Goal: Information Seeking & Learning: Learn about a topic

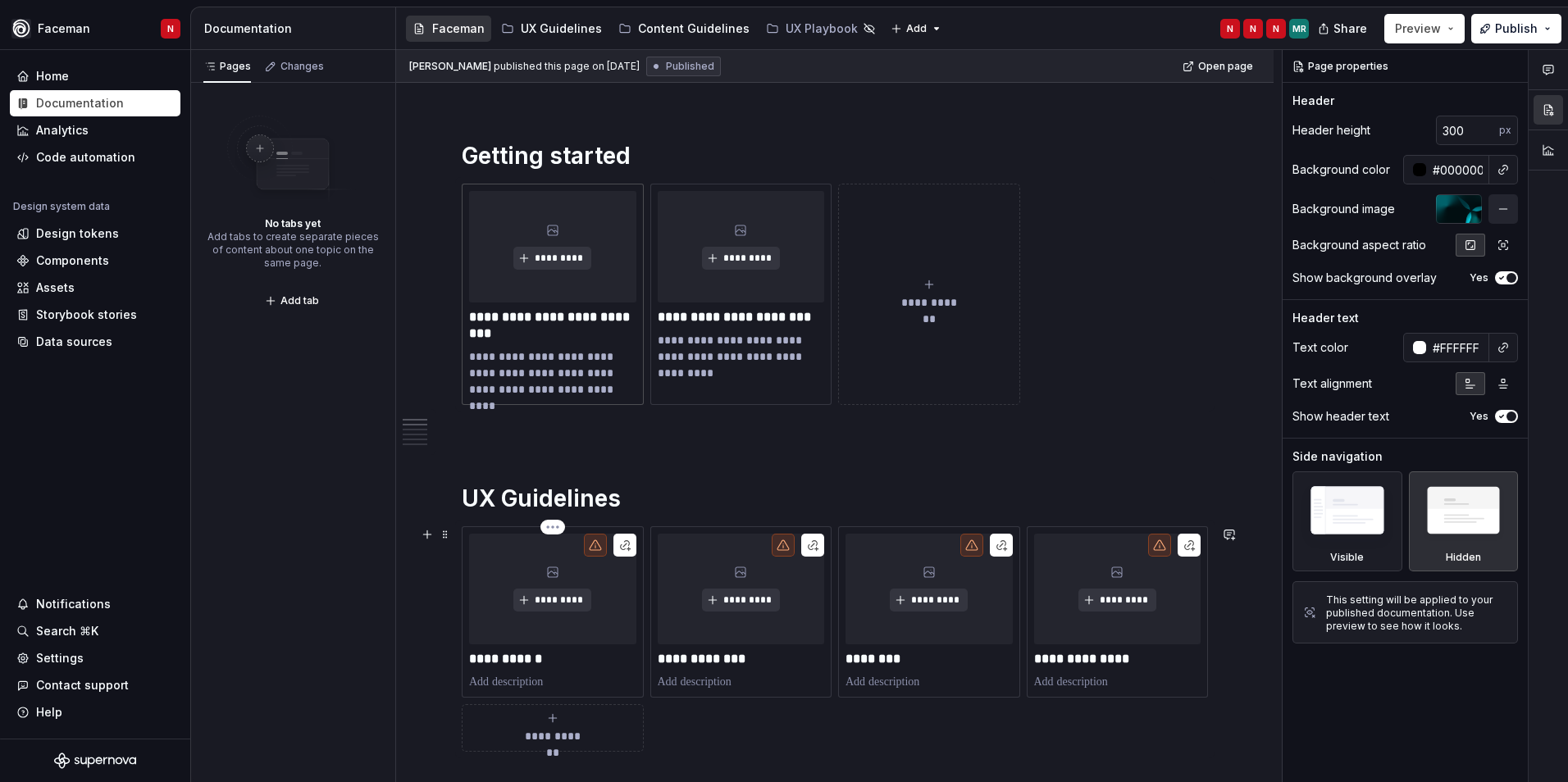
scroll to position [328, 0]
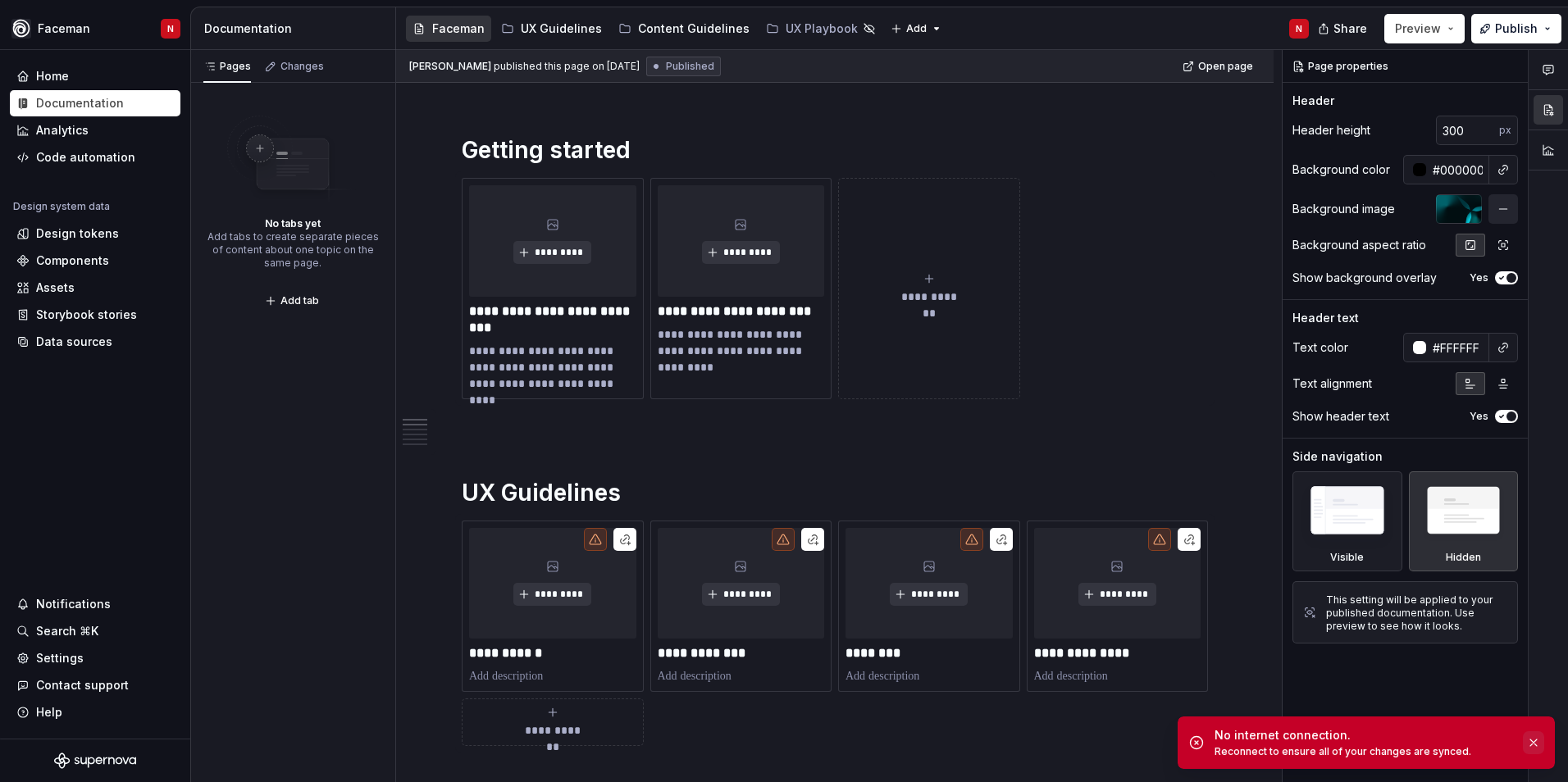
click at [1531, 746] on button "button" at bounding box center [1532, 742] width 21 height 23
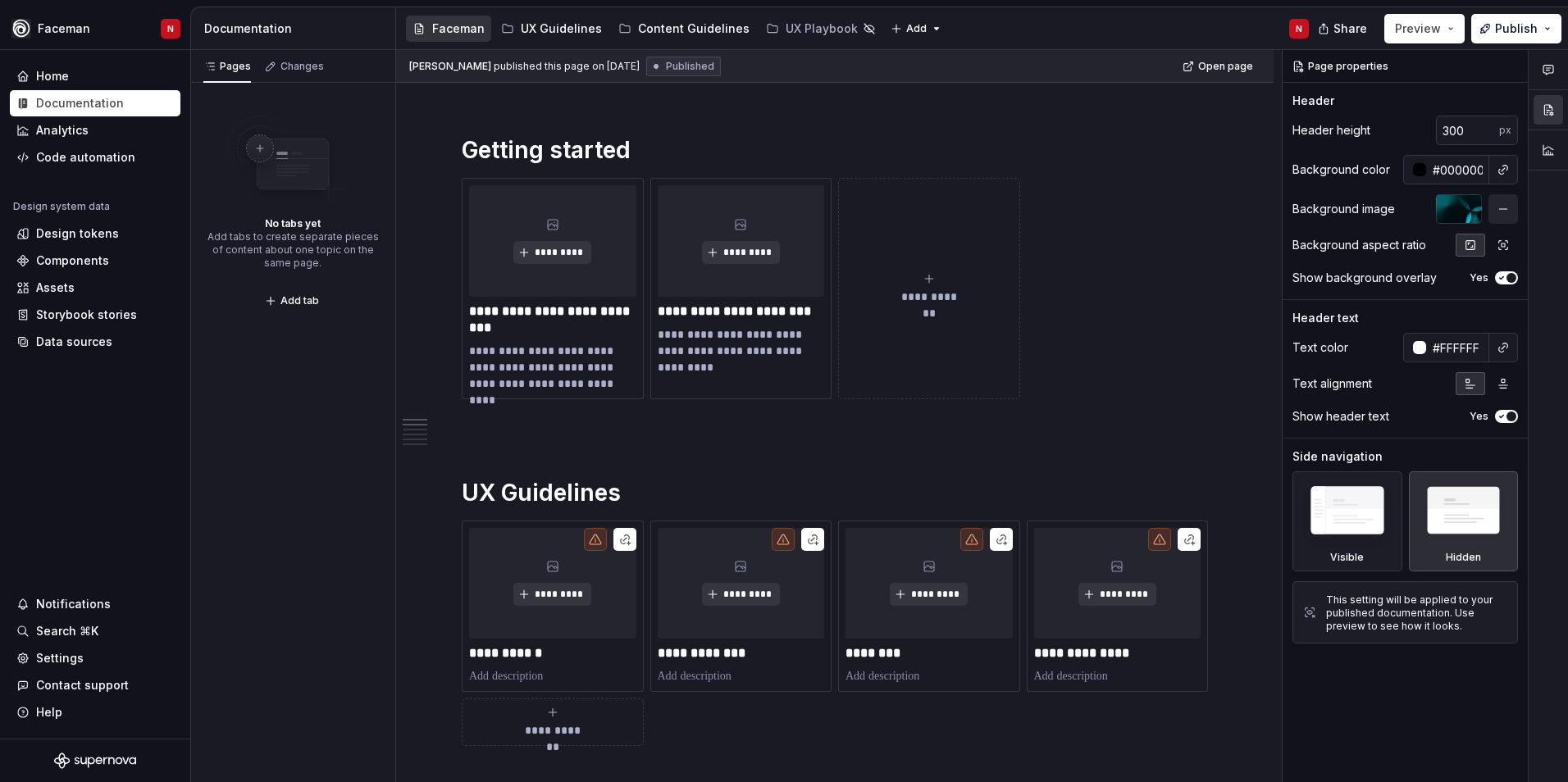
type textarea "*"
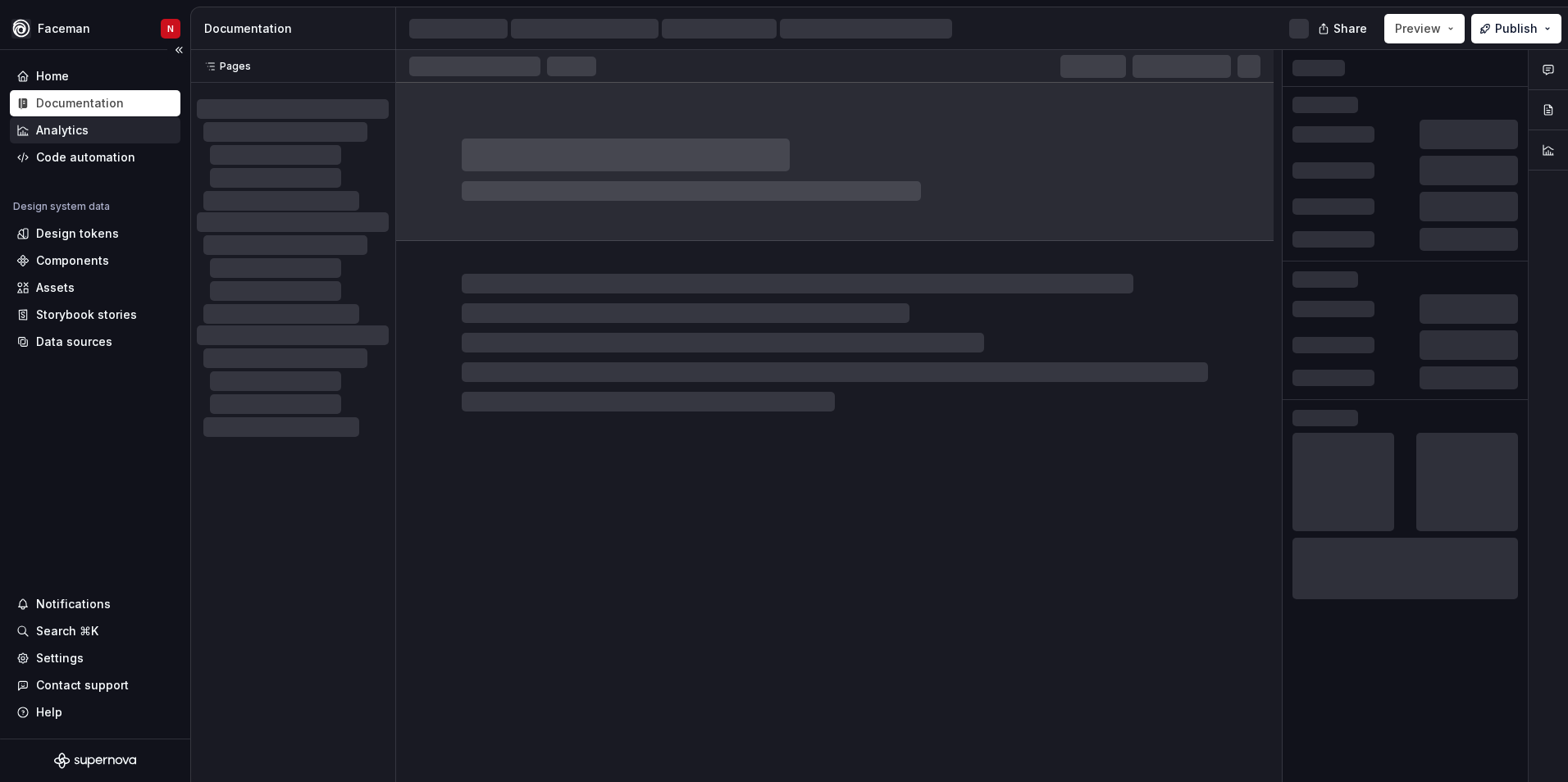
click at [85, 136] on div "Analytics" at bounding box center [63, 130] width 53 height 16
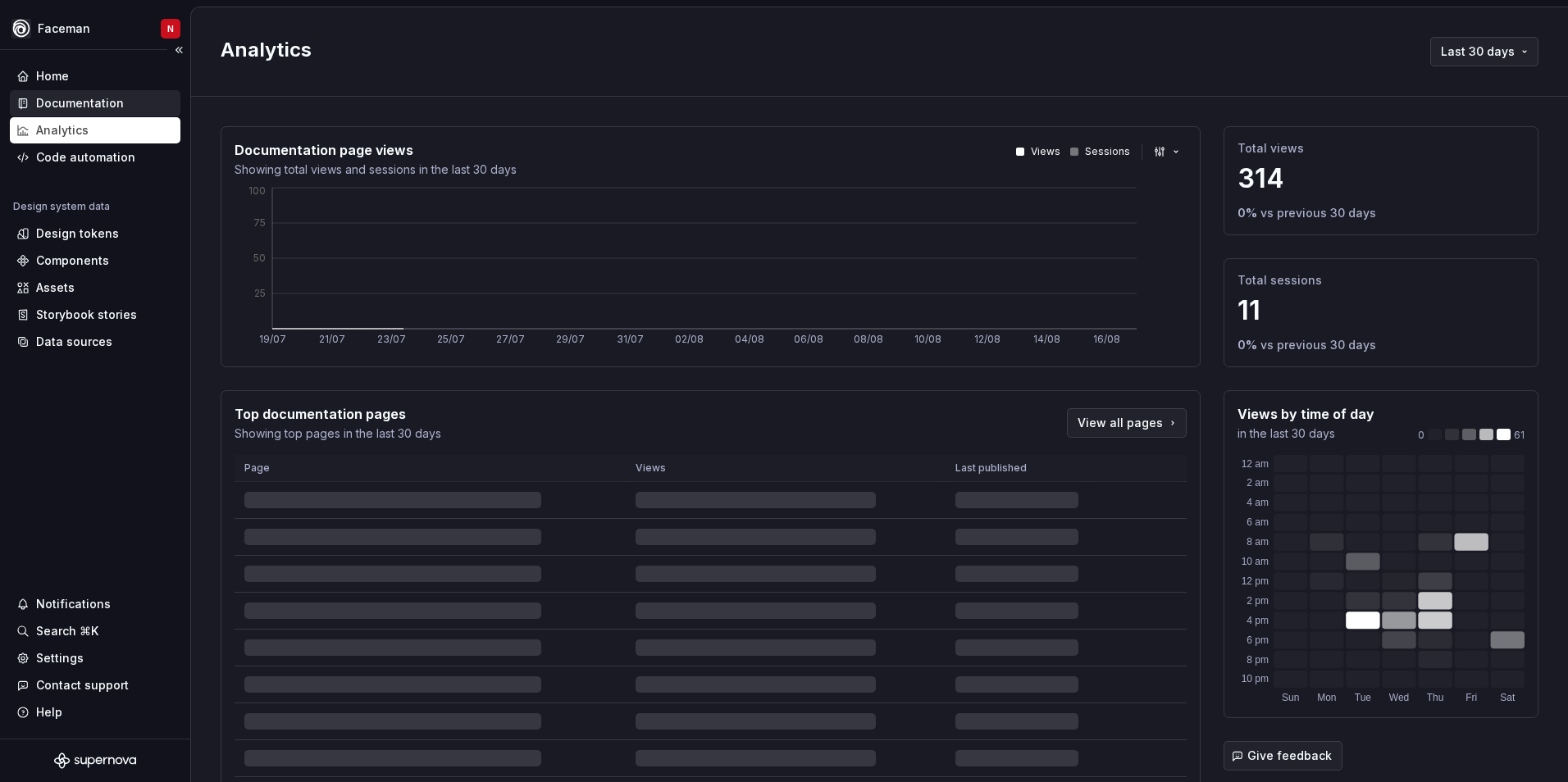
click at [66, 96] on div "Documentation" at bounding box center [80, 103] width 87 height 16
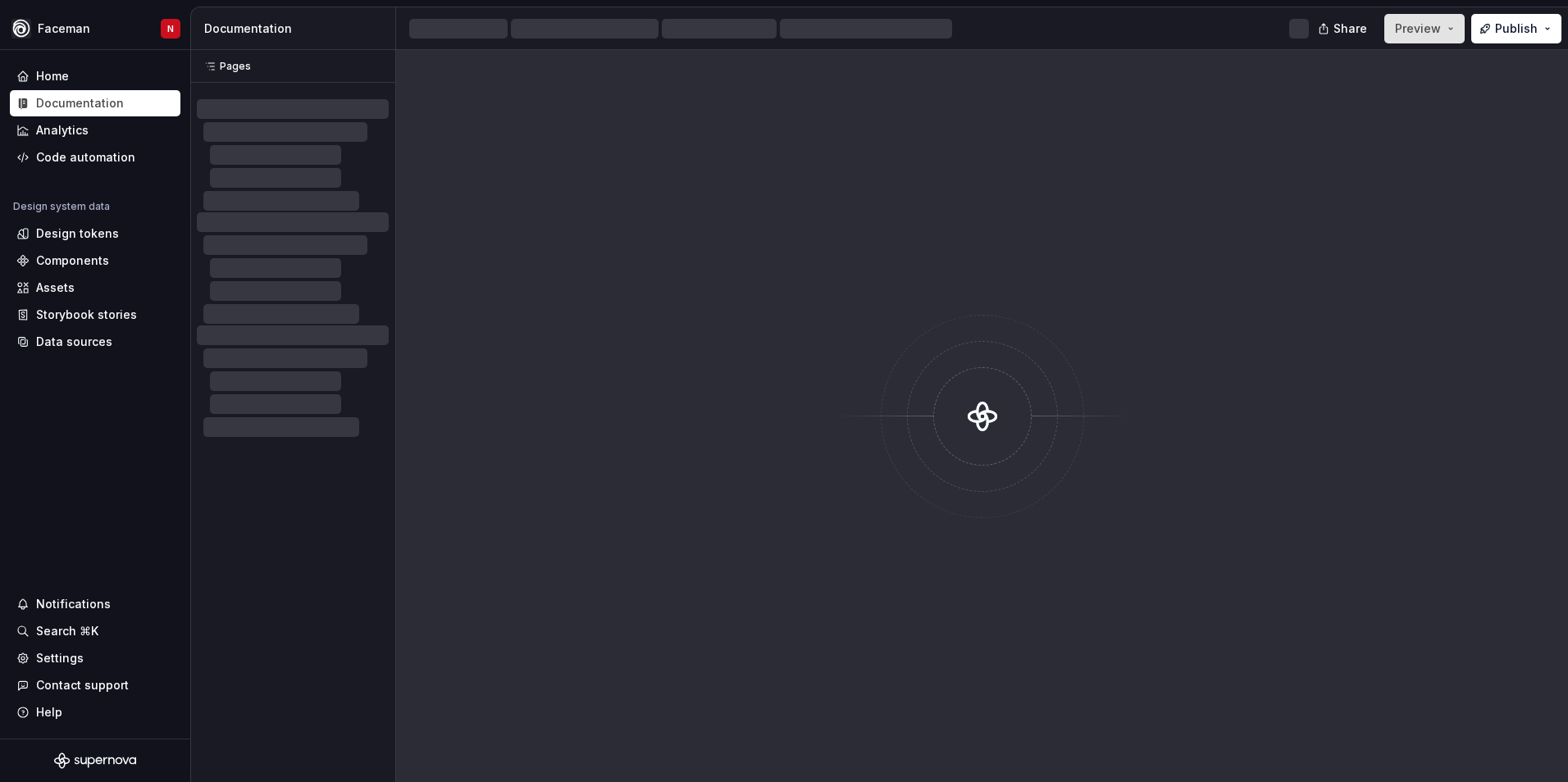
click at [1461, 26] on button "Preview" at bounding box center [1424, 28] width 80 height 29
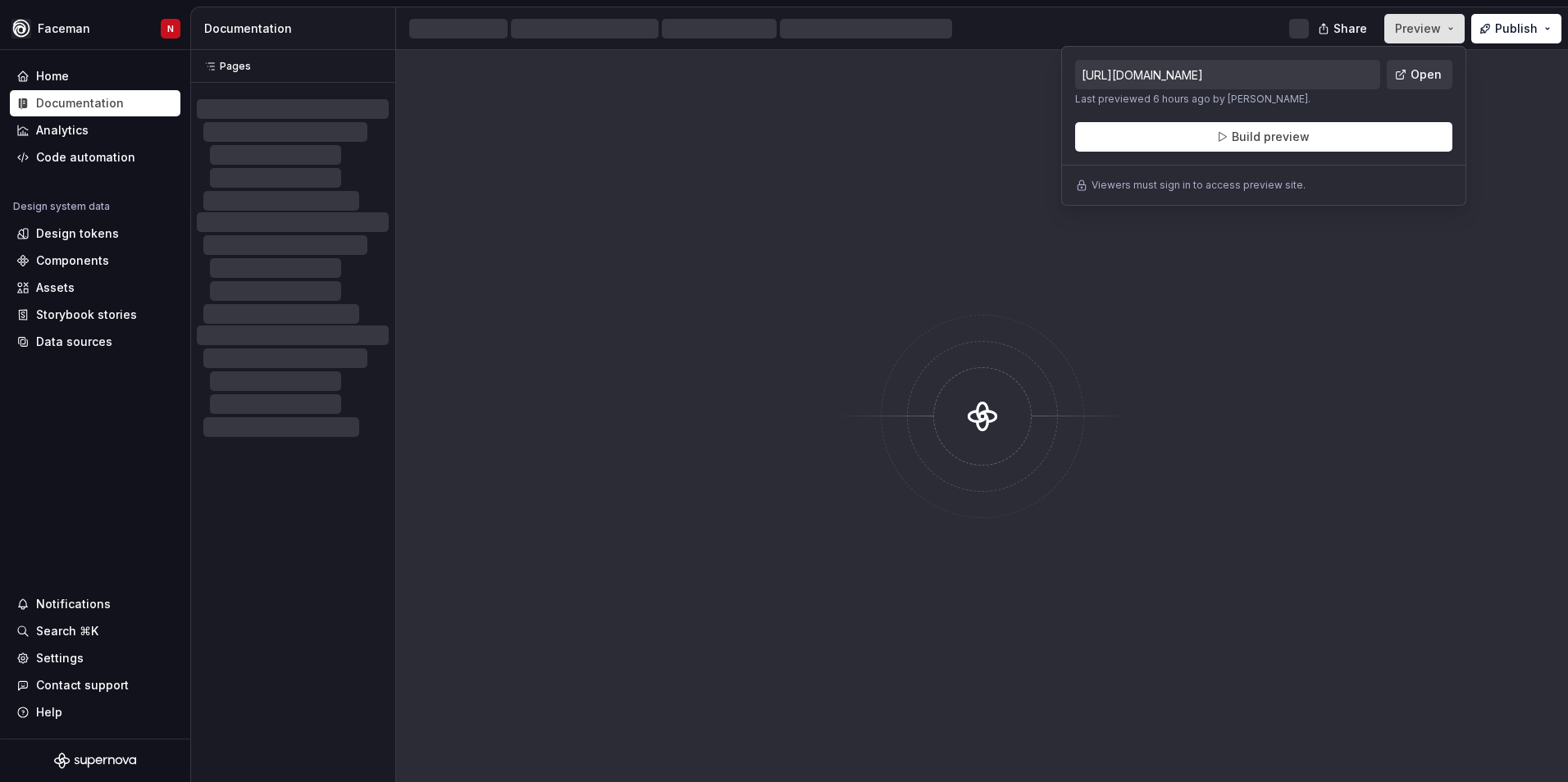
drag, startPoint x: 1461, startPoint y: 26, endPoint x: 1451, endPoint y: 33, distance: 12.2
click at [1451, 33] on button "Preview" at bounding box center [1424, 28] width 80 height 29
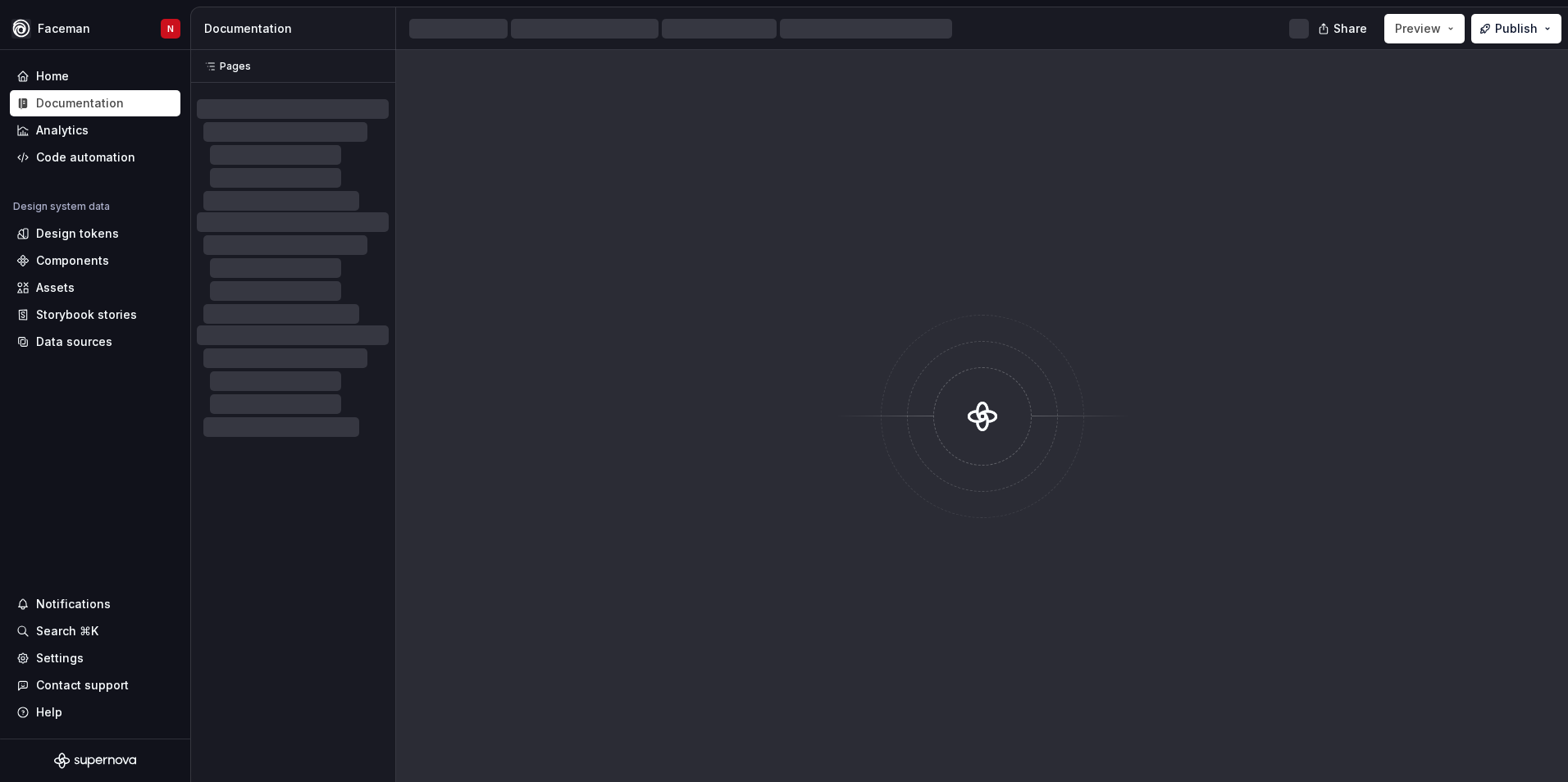
click at [645, 211] on div at bounding box center [982, 416] width 1172 height 732
click at [1030, 403] on div at bounding box center [983, 416] width 98 height 98
click at [966, 431] on icon at bounding box center [982, 416] width 67 height 67
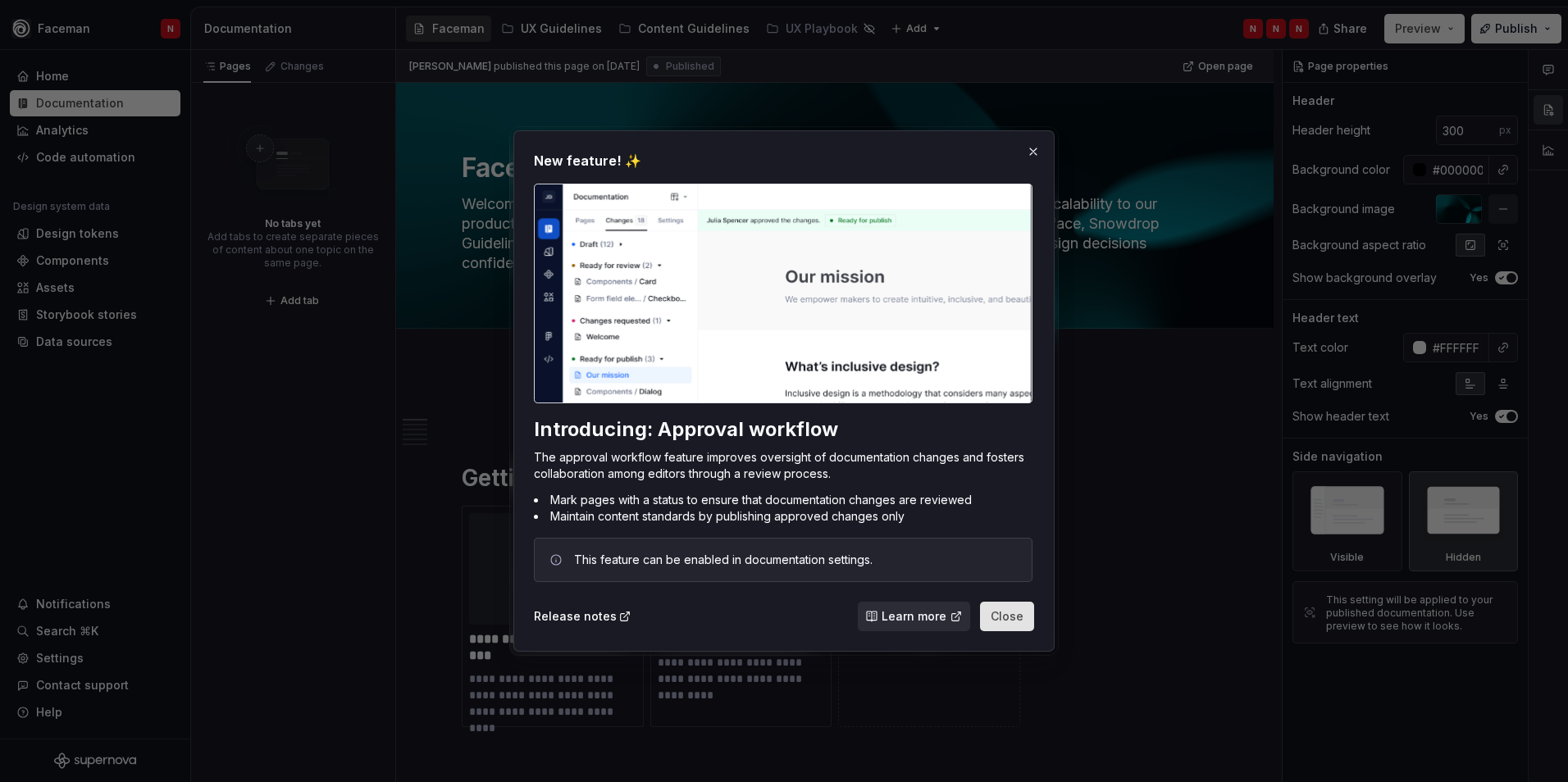
click at [1003, 619] on span "Close" at bounding box center [1007, 616] width 33 height 16
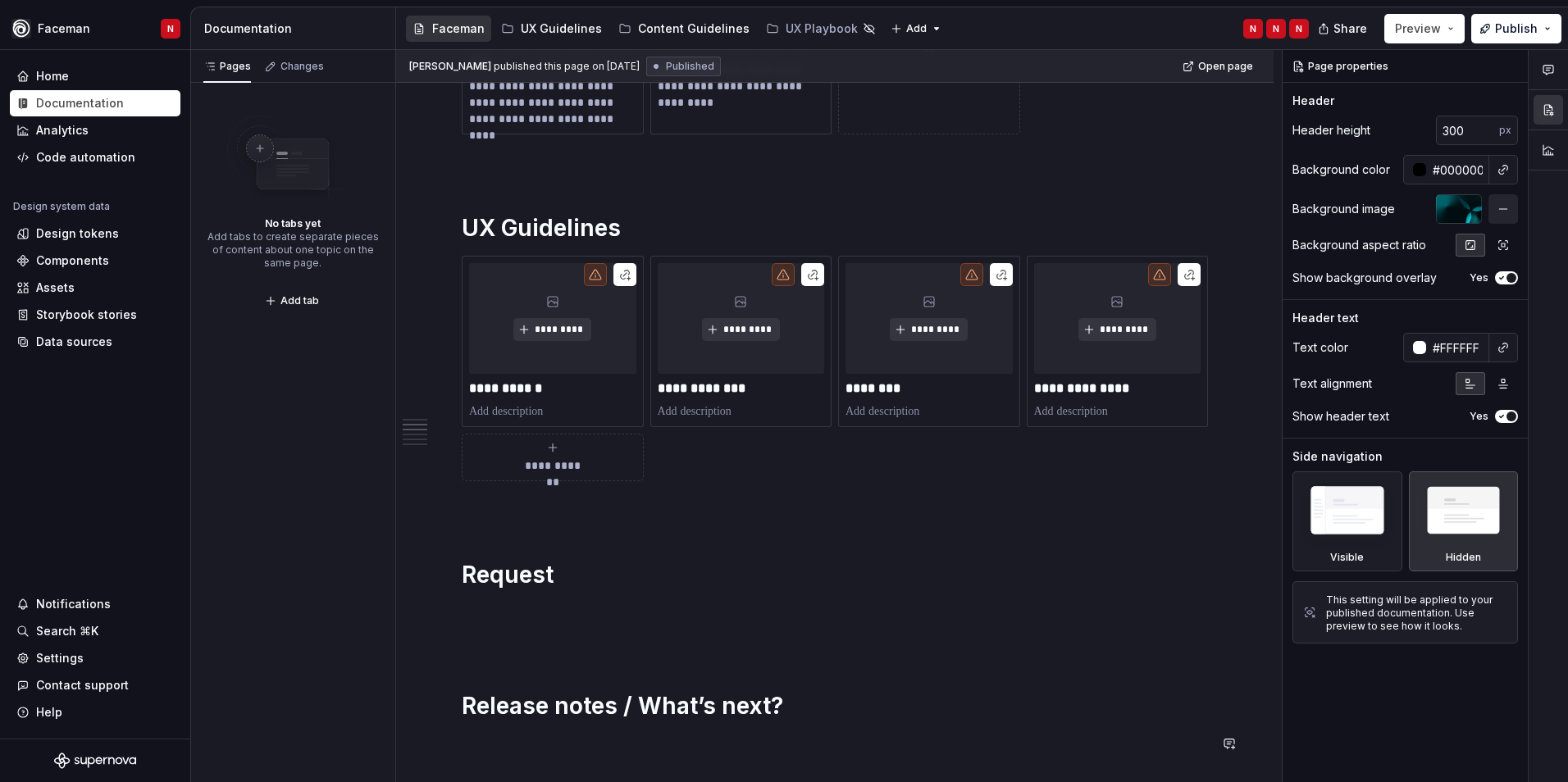
scroll to position [492, 0]
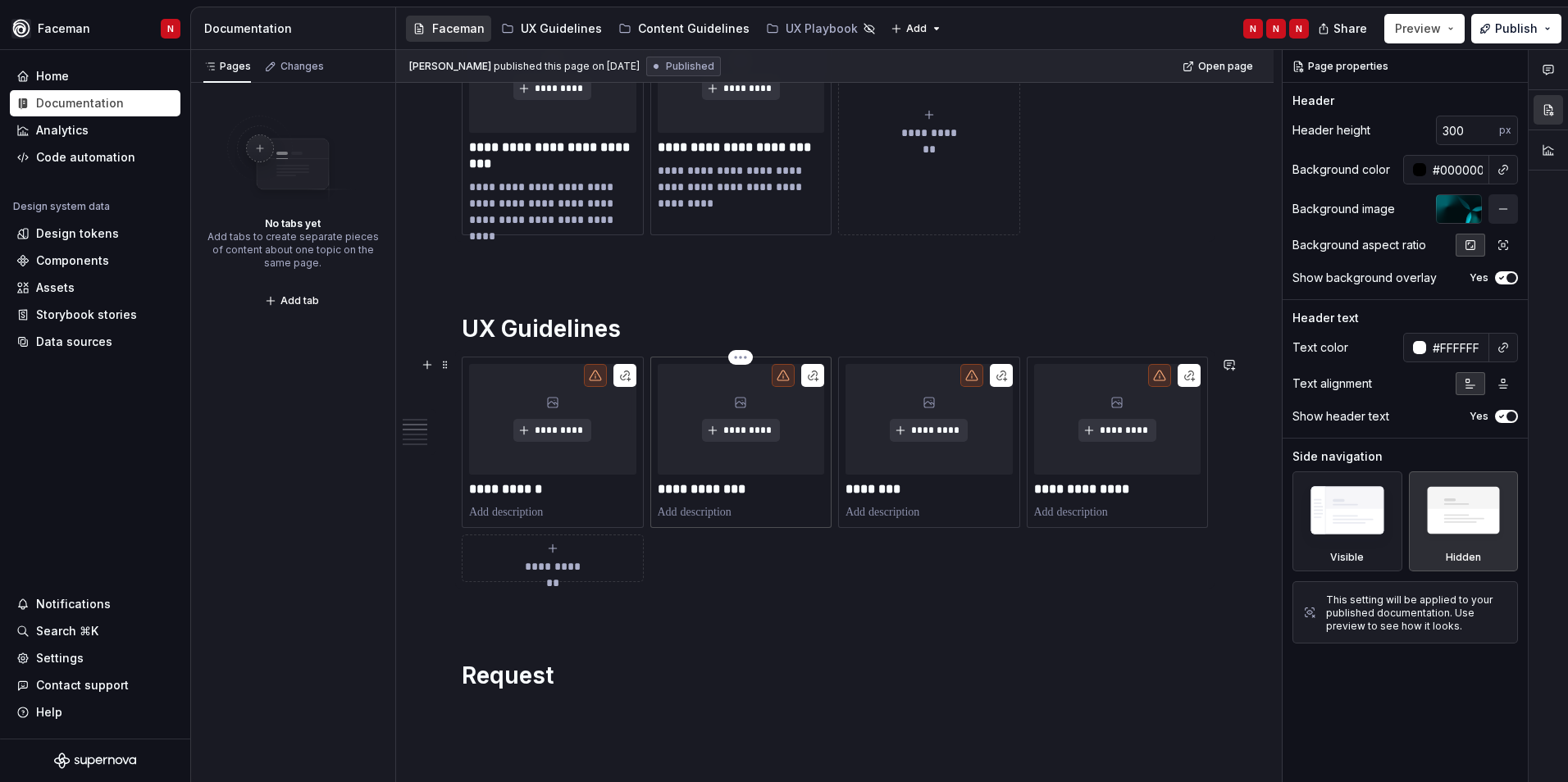
click at [799, 428] on div "*********" at bounding box center [741, 420] width 168 height 111
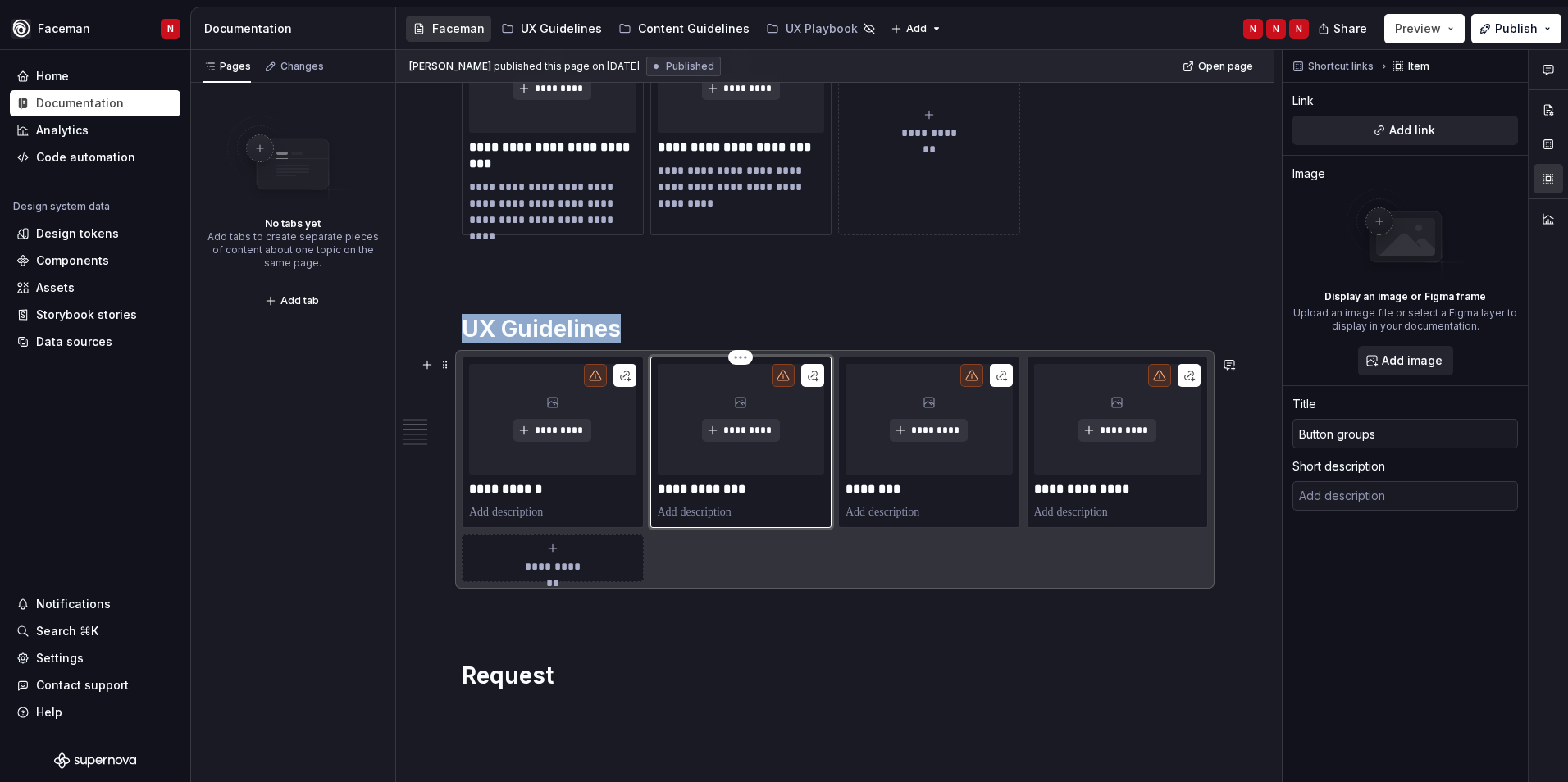
click at [702, 493] on p "**********" at bounding box center [741, 490] width 168 height 16
click at [738, 428] on span "*********" at bounding box center [747, 431] width 50 height 13
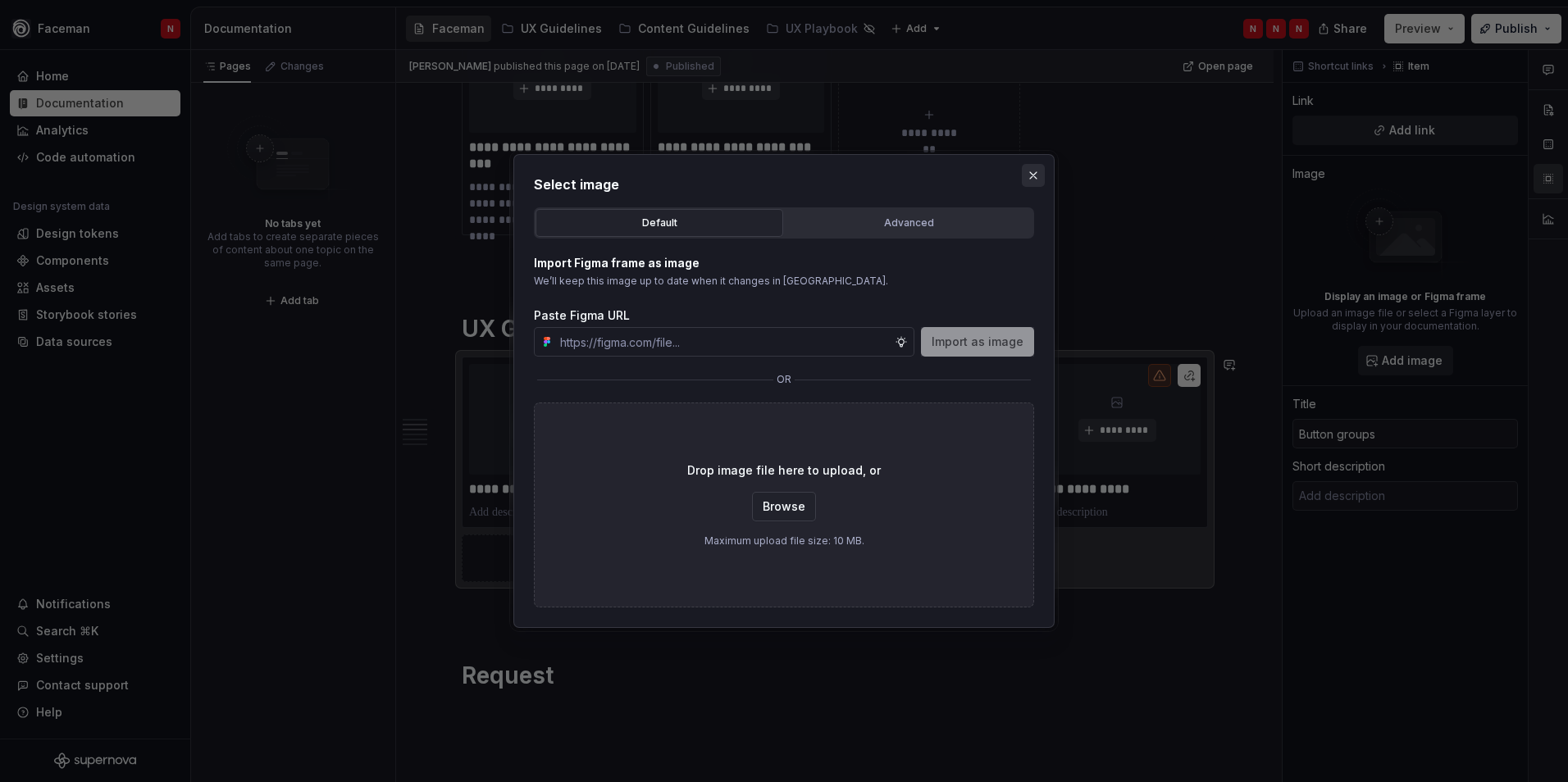
click at [1037, 178] on button "button" at bounding box center [1033, 175] width 23 height 23
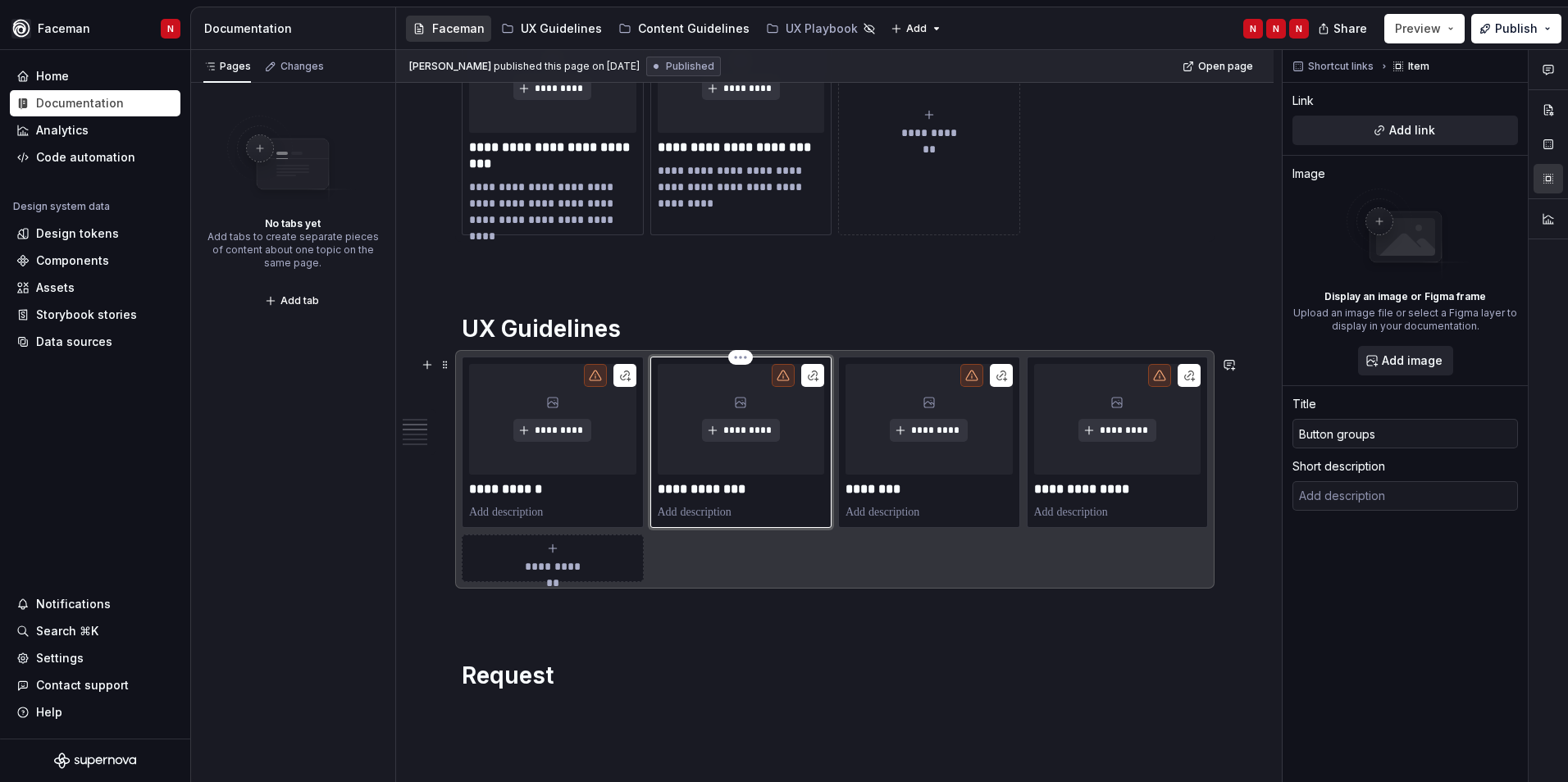
click at [740, 488] on p "**********" at bounding box center [741, 490] width 168 height 16
click at [667, 489] on p "**********" at bounding box center [741, 490] width 168 height 16
click at [783, 512] on p at bounding box center [741, 513] width 168 height 16
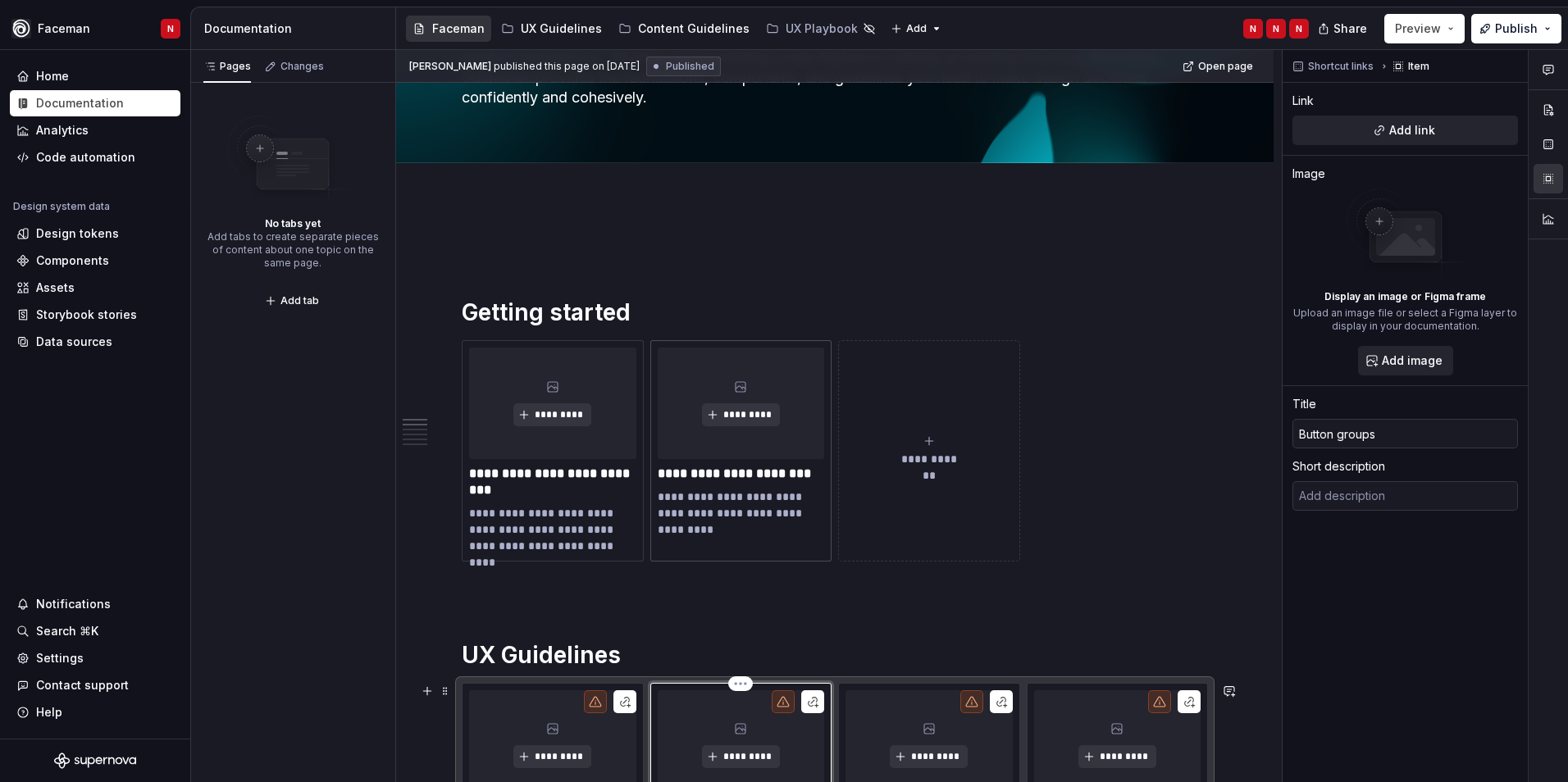
scroll to position [164, 0]
click at [720, 491] on p "**********" at bounding box center [741, 515] width 168 height 49
type textarea "*"
type input "Learn Faceman UI Editor"
type textarea "Step by step onboarding on how to use our Faceman UI Editor"
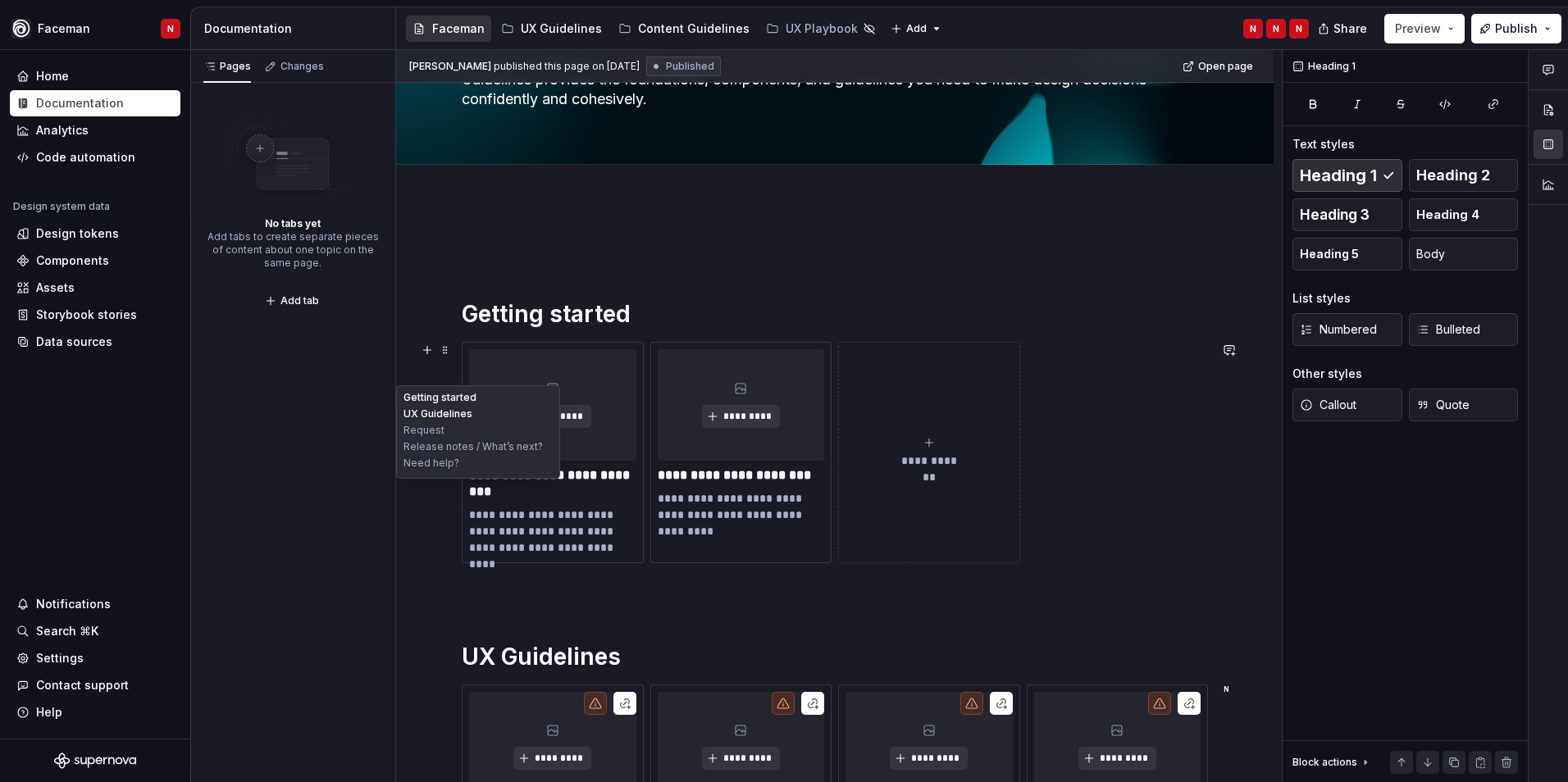
click at [401, 425] on button "Request" at bounding box center [478, 431] width 156 height 16
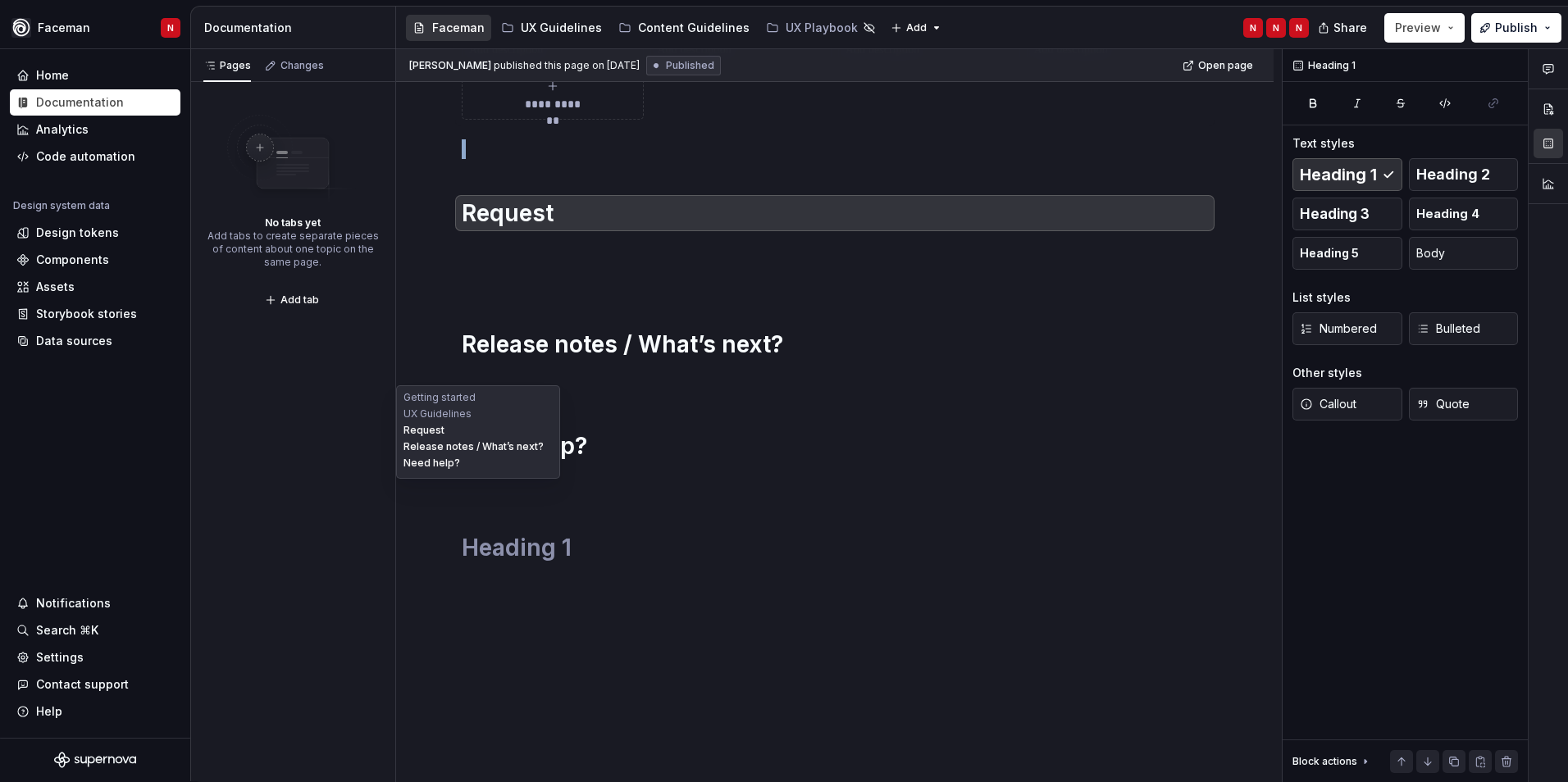
scroll to position [1021, 0]
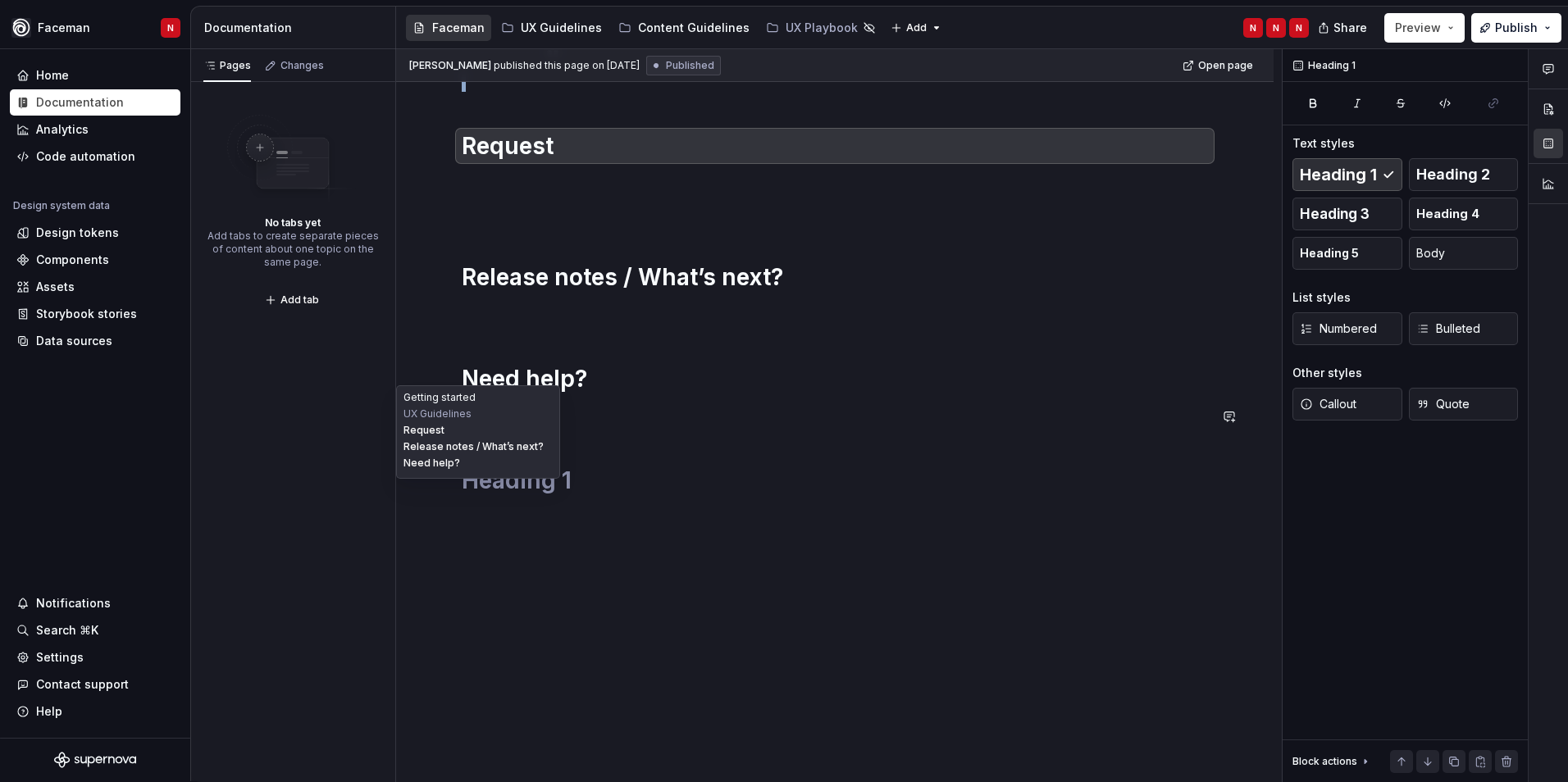
click at [424, 403] on button "Getting started" at bounding box center [478, 398] width 156 height 16
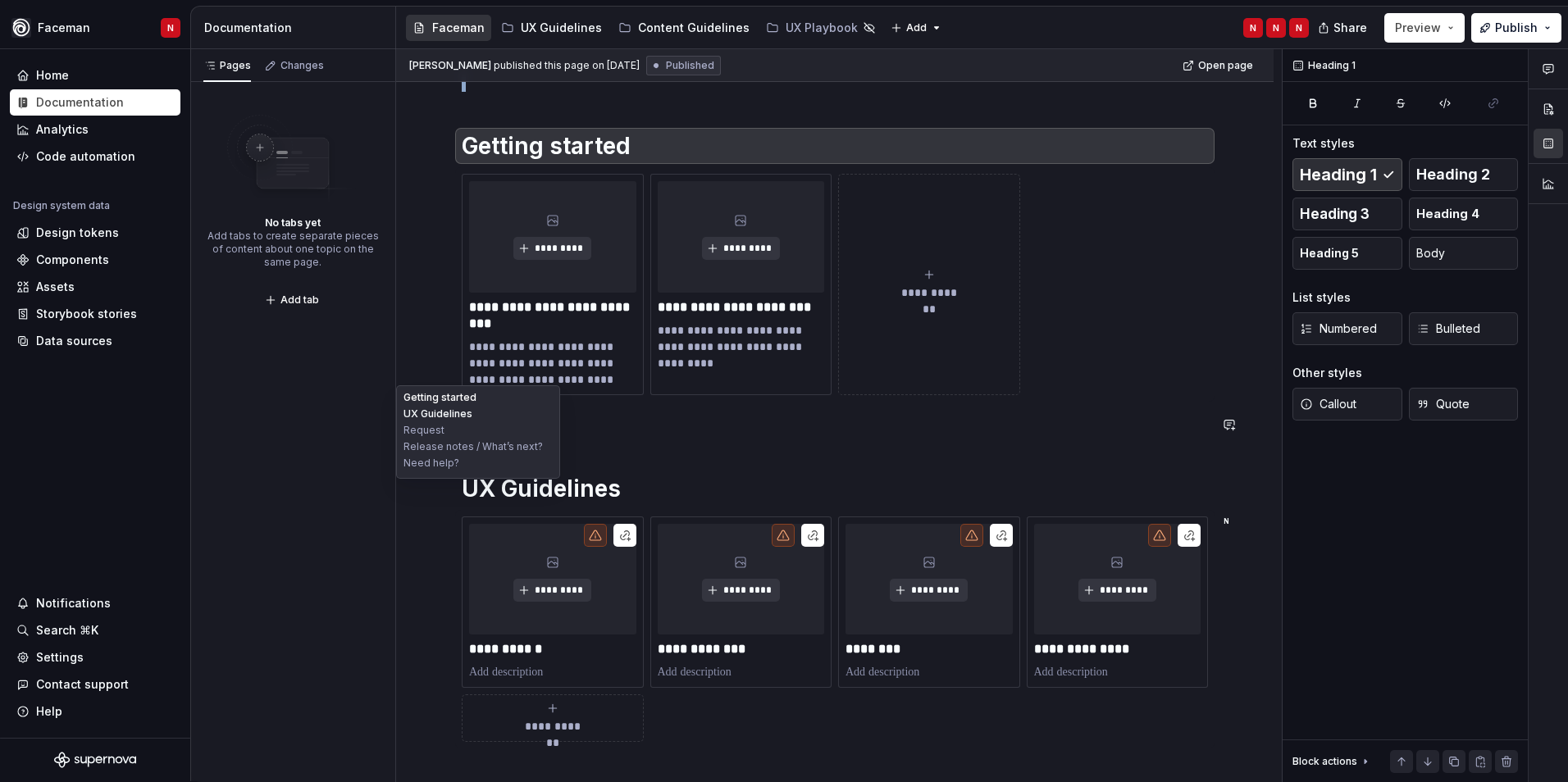
click at [427, 417] on button "UX Guidelines" at bounding box center [478, 414] width 156 height 16
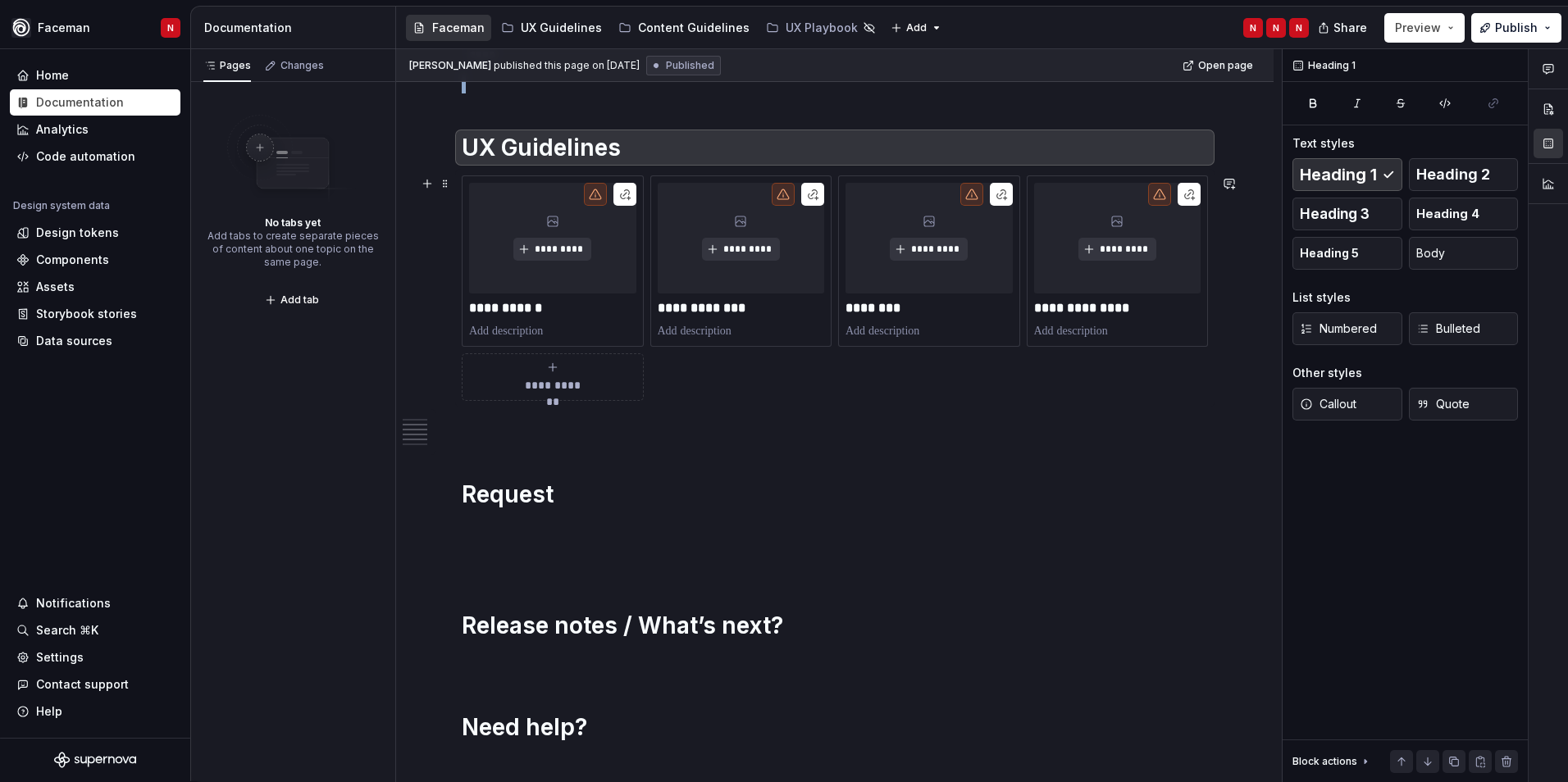
scroll to position [674, 0]
click at [533, 26] on div "UX Guidelines" at bounding box center [561, 28] width 81 height 16
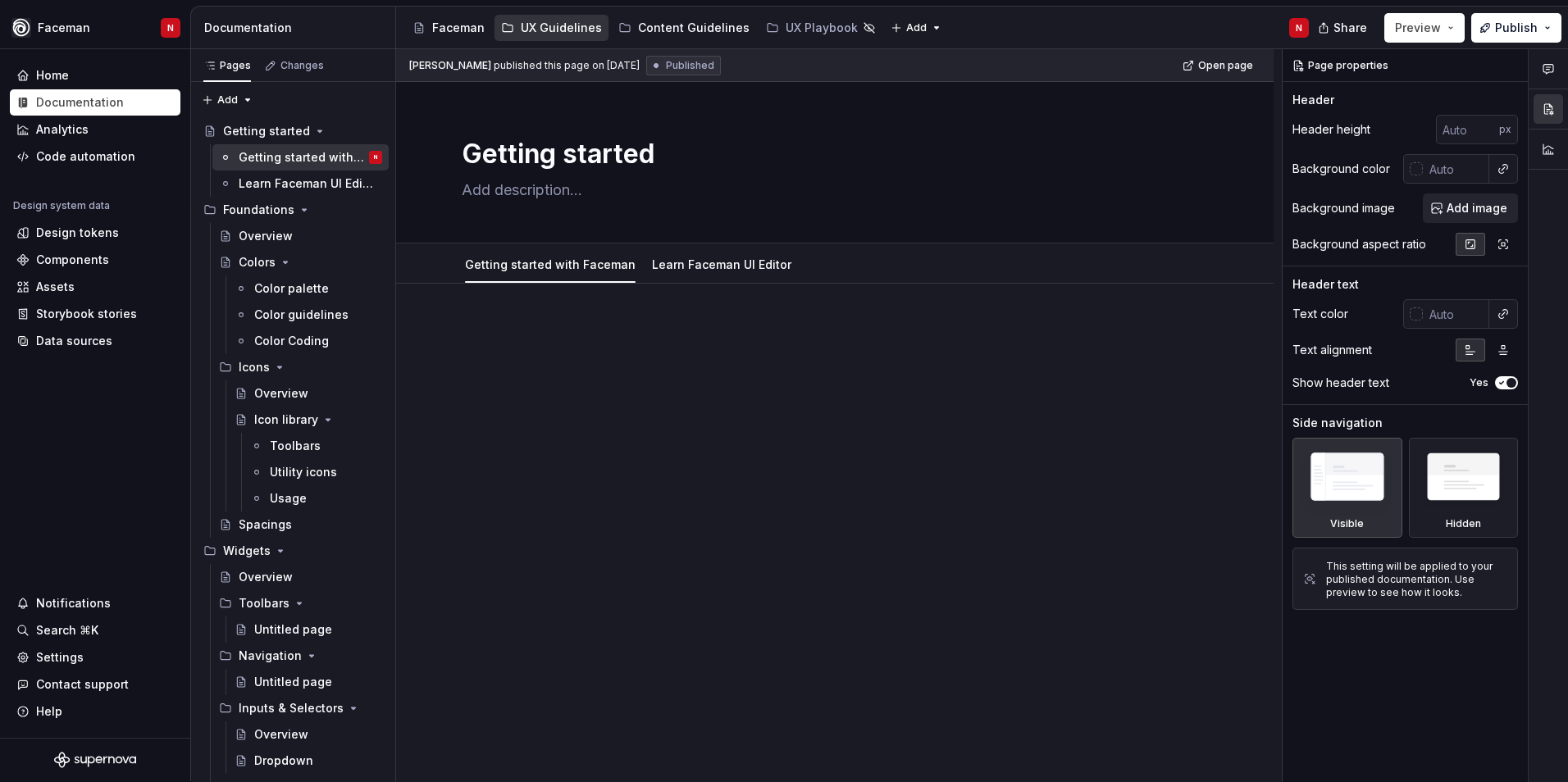
click at [624, 543] on div at bounding box center [835, 462] width 878 height 356
click at [663, 276] on div "Learn Faceman UI Editor" at bounding box center [722, 264] width 153 height 26
drag, startPoint x: 284, startPoint y: 186, endPoint x: 287, endPoint y: 233, distance: 47.1
click at [284, 186] on div "Learn Faceman UI Editor" at bounding box center [306, 184] width 136 height 16
click at [260, 227] on div "Overview" at bounding box center [311, 236] width 144 height 23
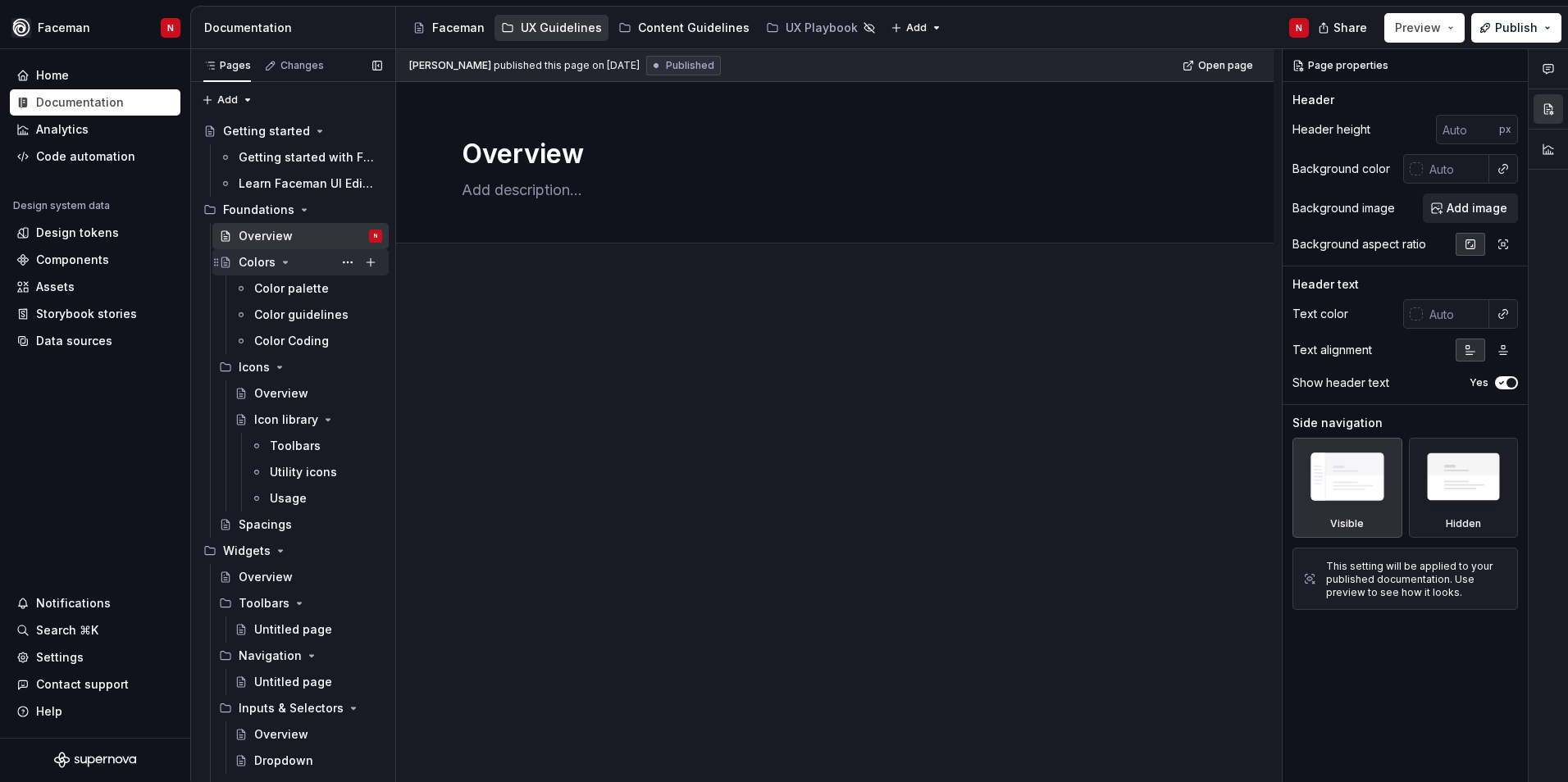
click at [263, 261] on div "Colors" at bounding box center [257, 262] width 37 height 16
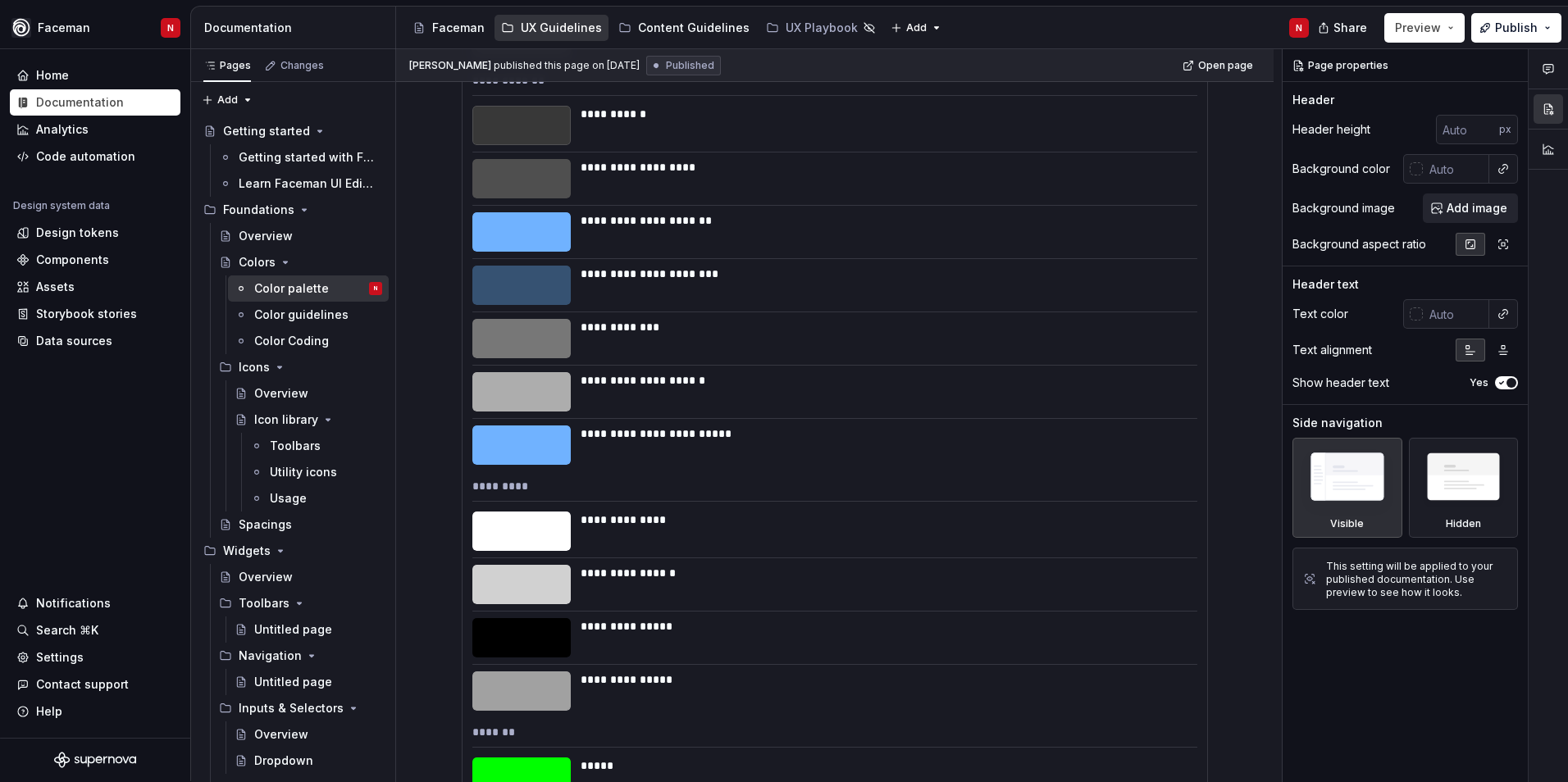
scroll to position [2788, 0]
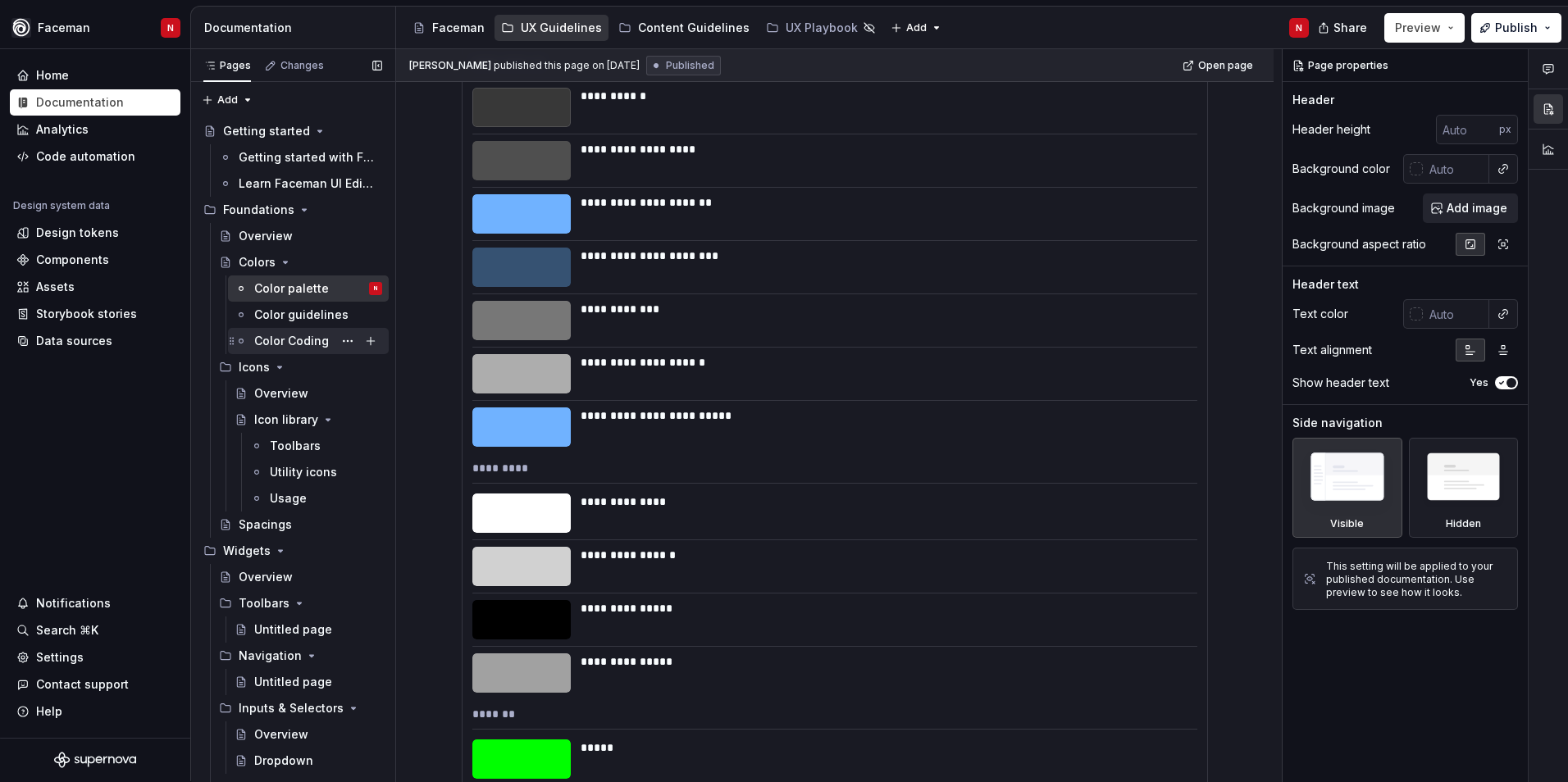
click at [301, 350] on div "Color Coding" at bounding box center [318, 340] width 127 height 23
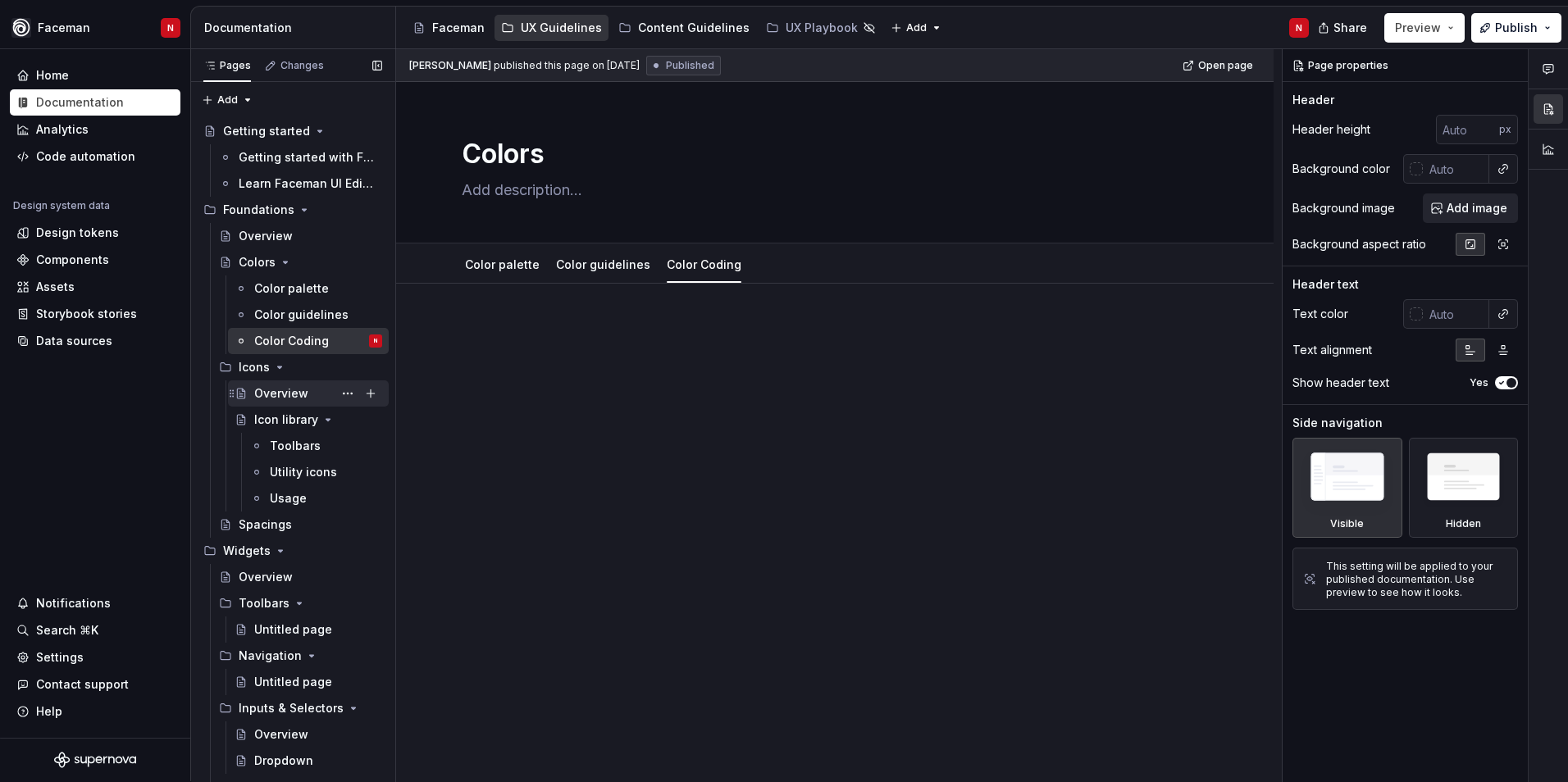
click at [270, 400] on div "Overview" at bounding box center [280, 393] width 54 height 16
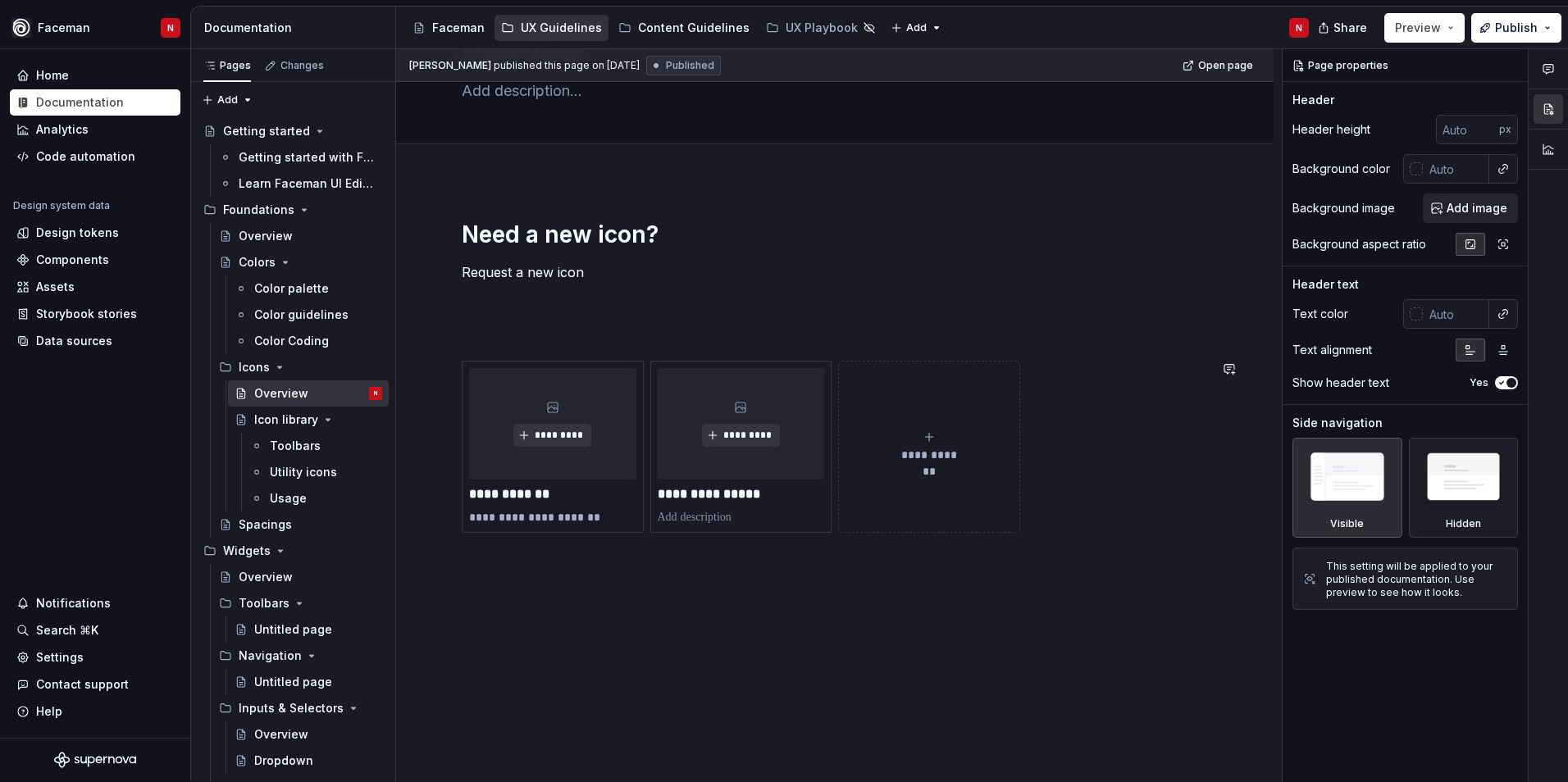
scroll to position [104, 0]
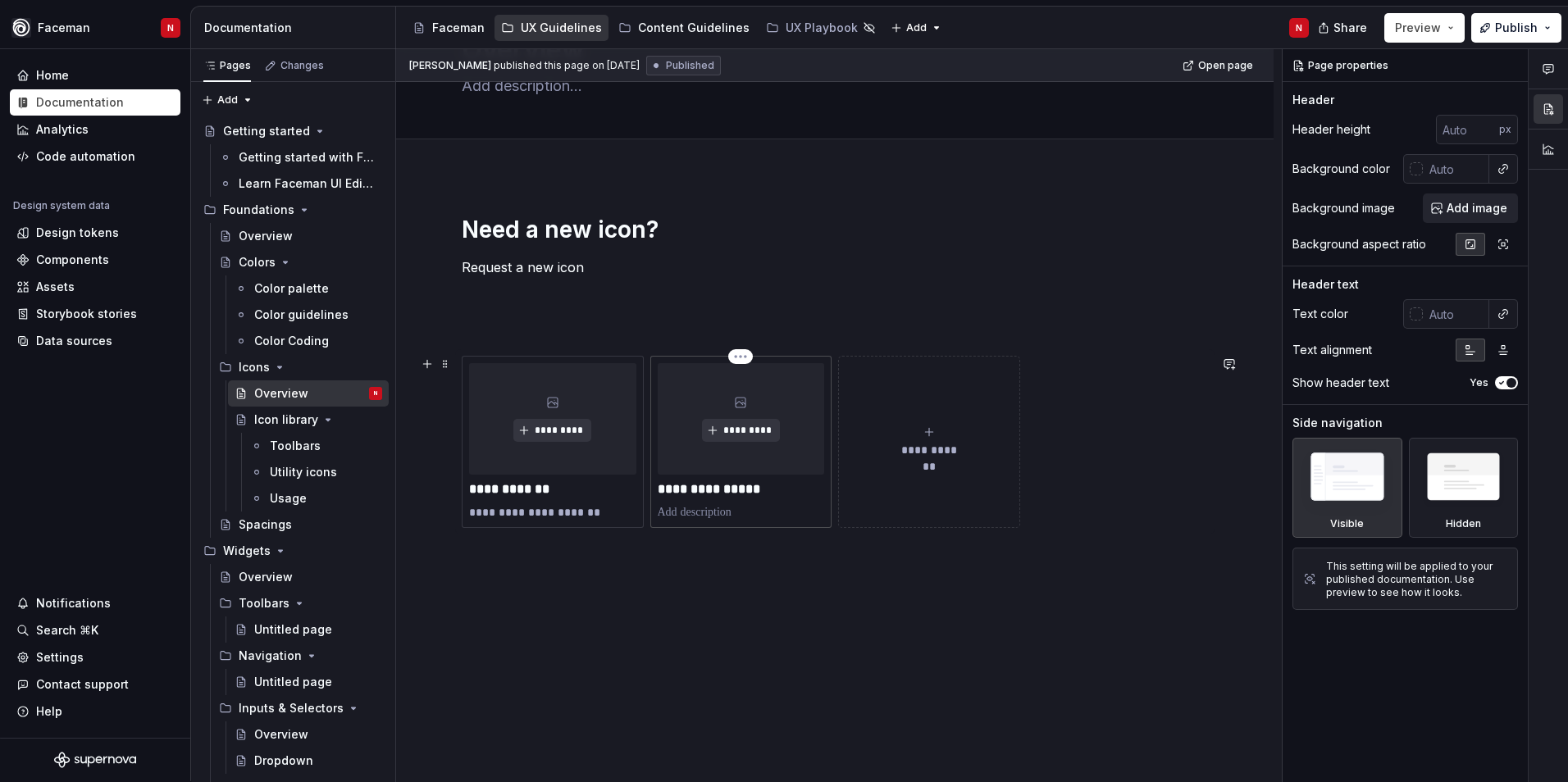
click at [685, 520] on p at bounding box center [741, 513] width 168 height 16
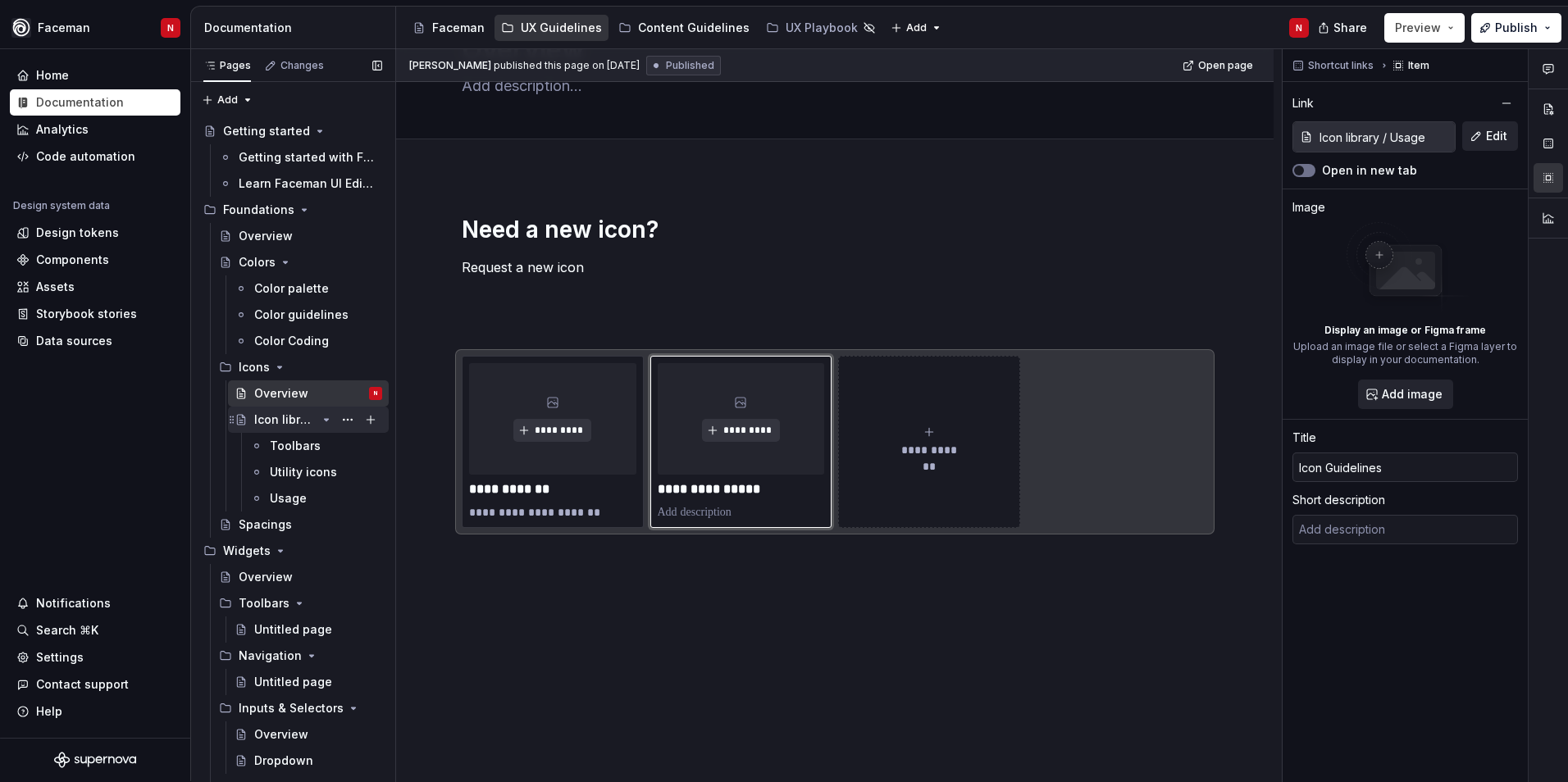
click at [268, 427] on div "Icon library" at bounding box center [285, 420] width 62 height 16
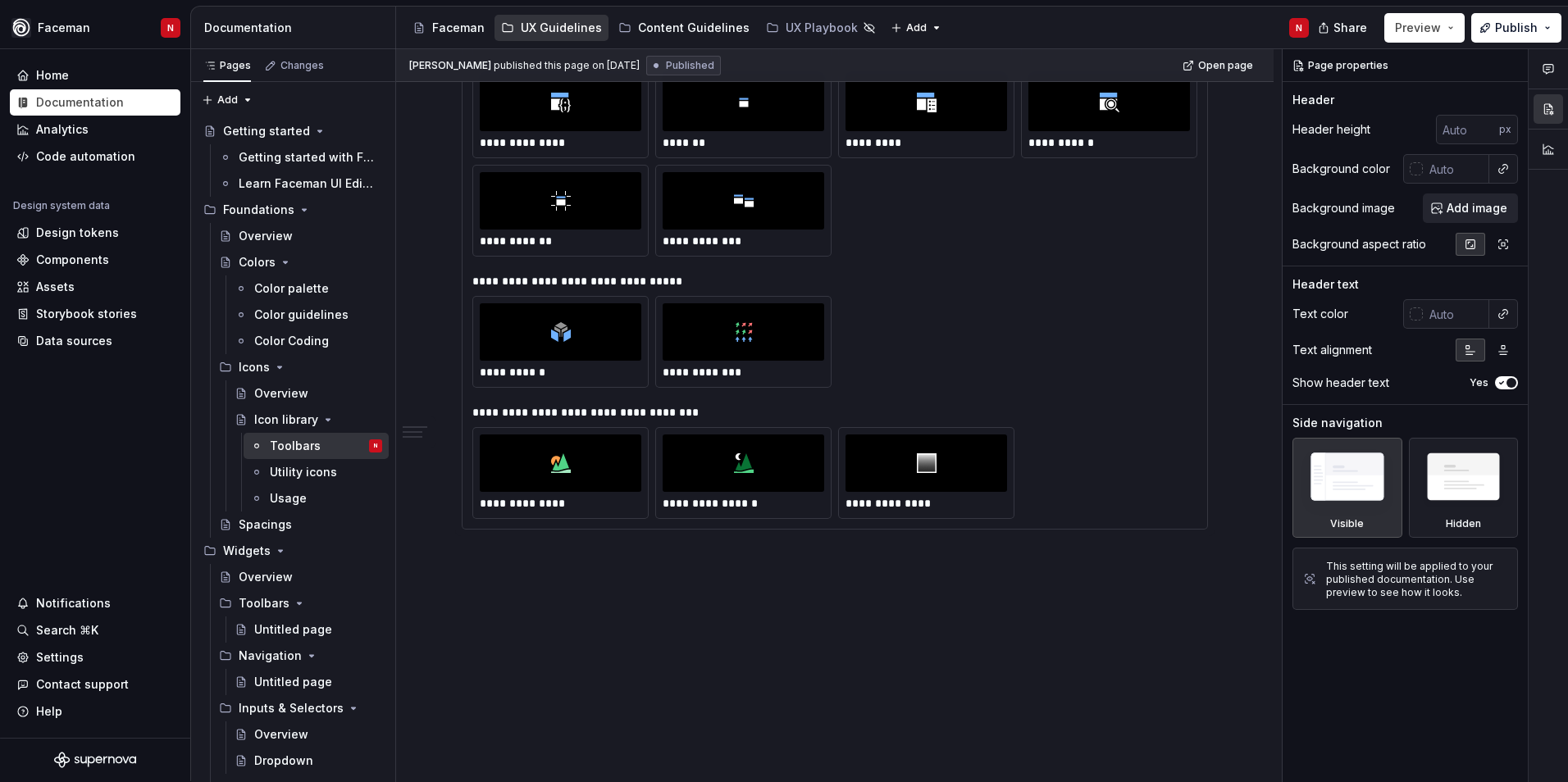
scroll to position [4062, 0]
click at [291, 472] on div "Utility icons" at bounding box center [300, 472] width 63 height 16
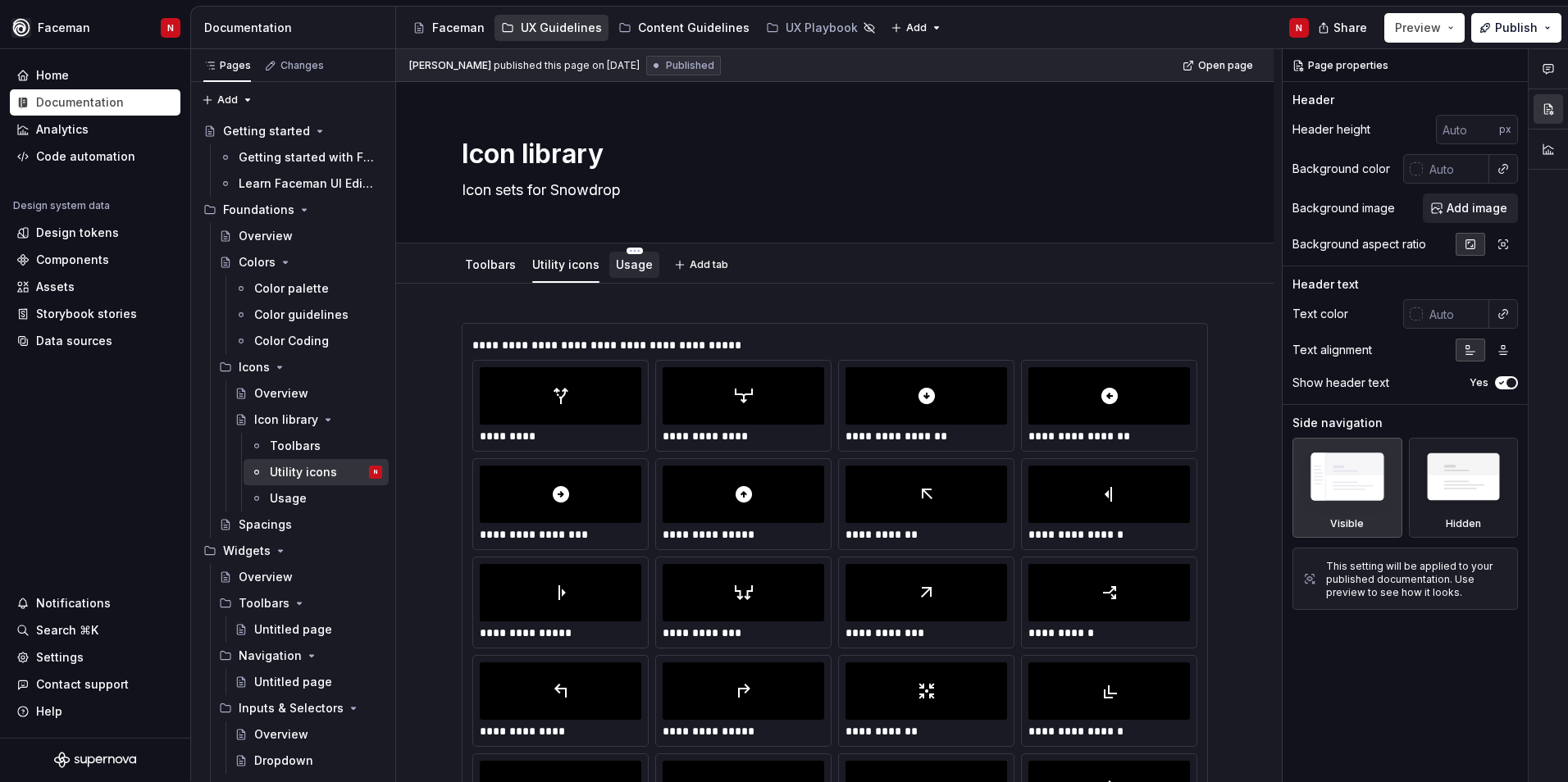
click at [628, 264] on link "Usage" at bounding box center [634, 264] width 37 height 14
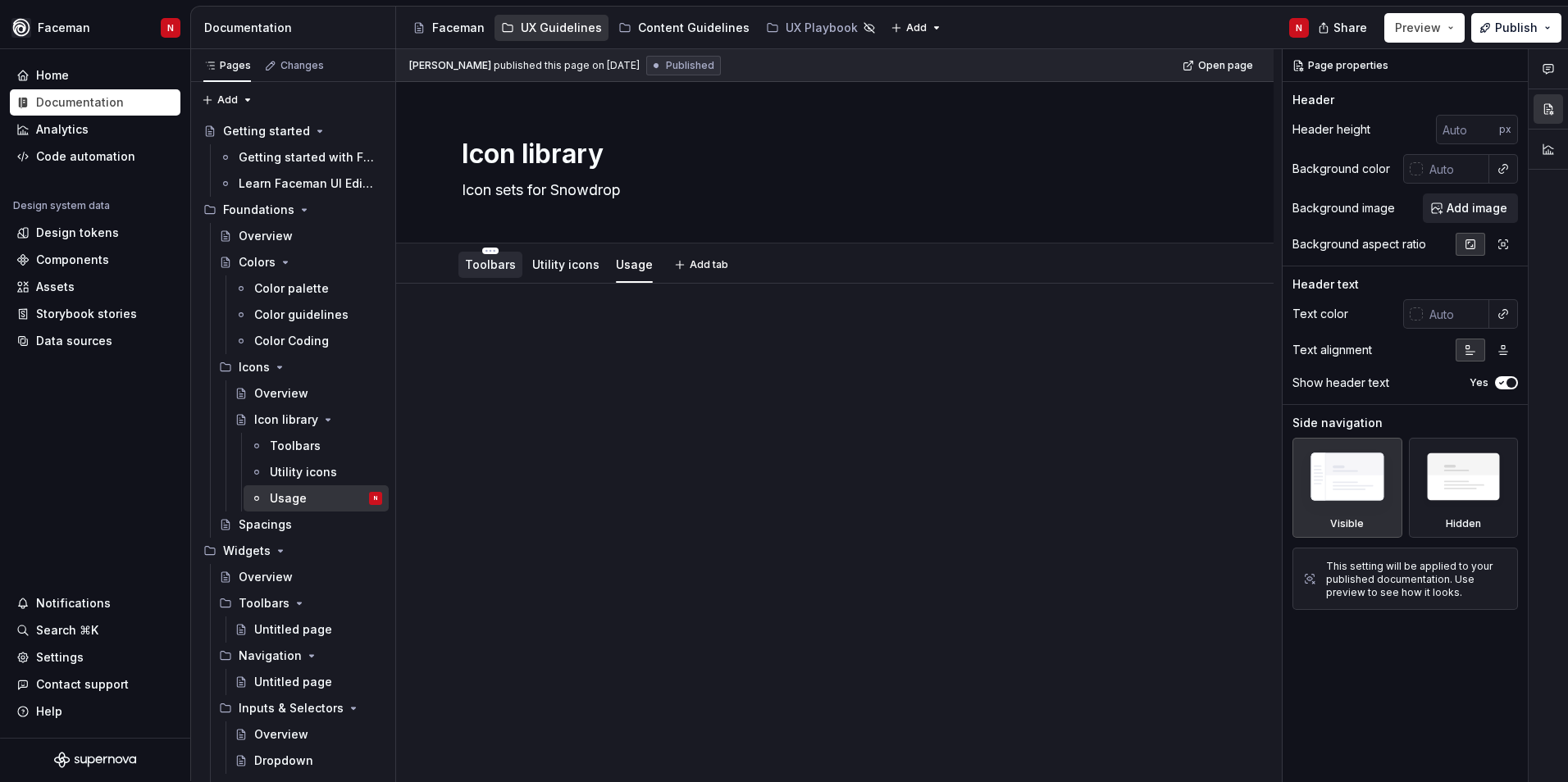
click at [483, 269] on link "Toolbars" at bounding box center [491, 264] width 51 height 14
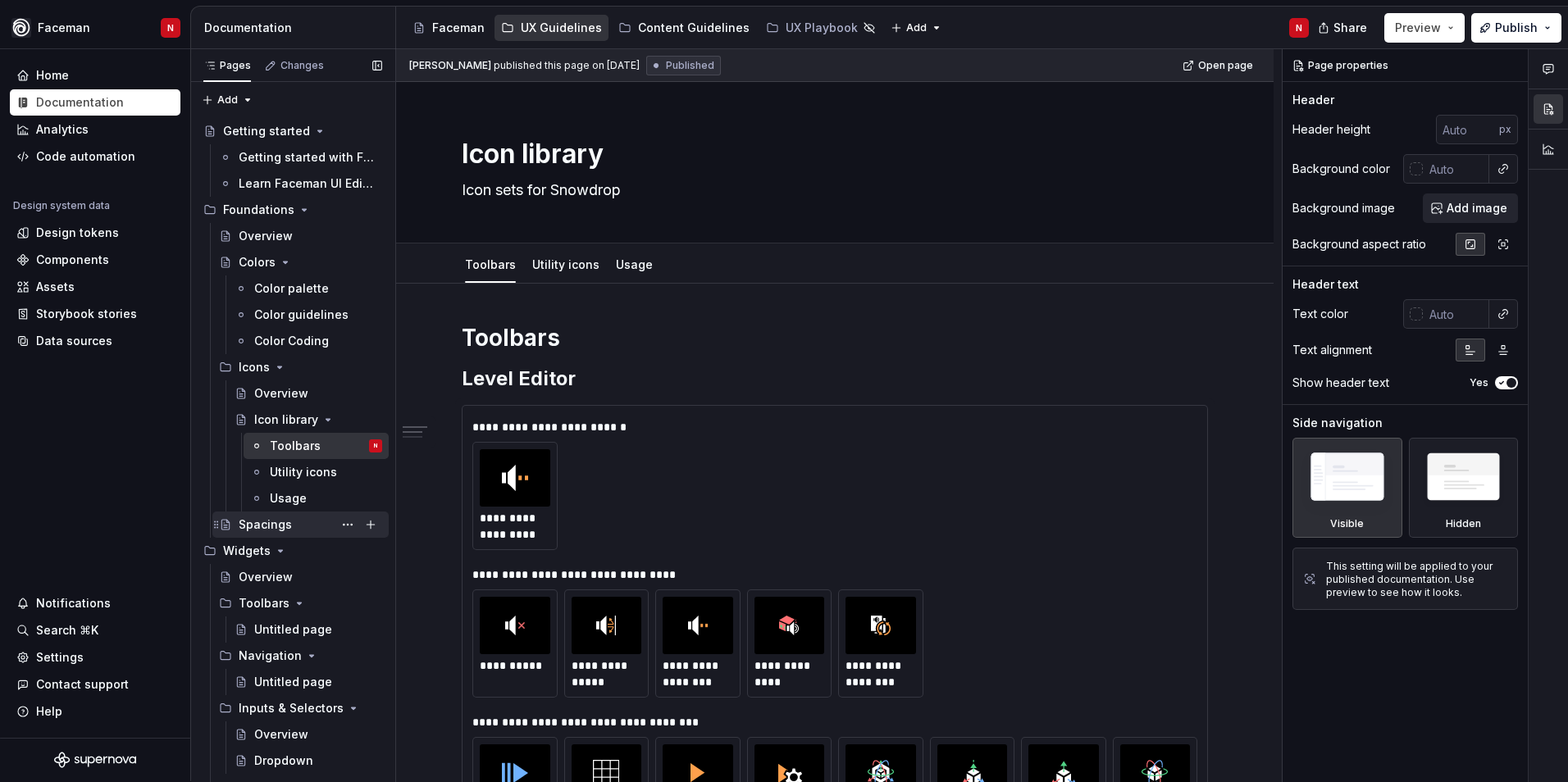
click at [249, 520] on div "Spacings" at bounding box center [265, 524] width 54 height 16
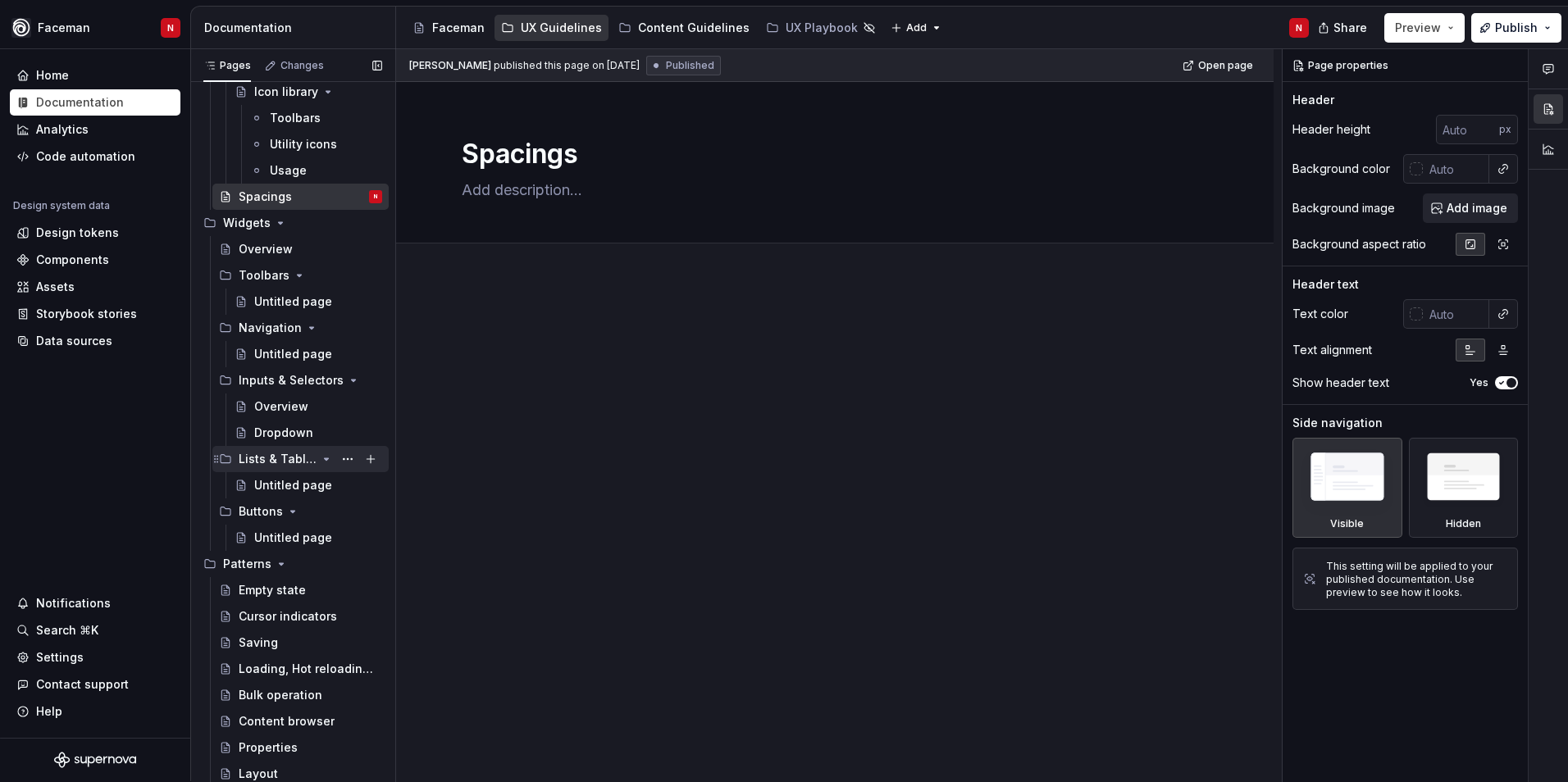
scroll to position [356, 0]
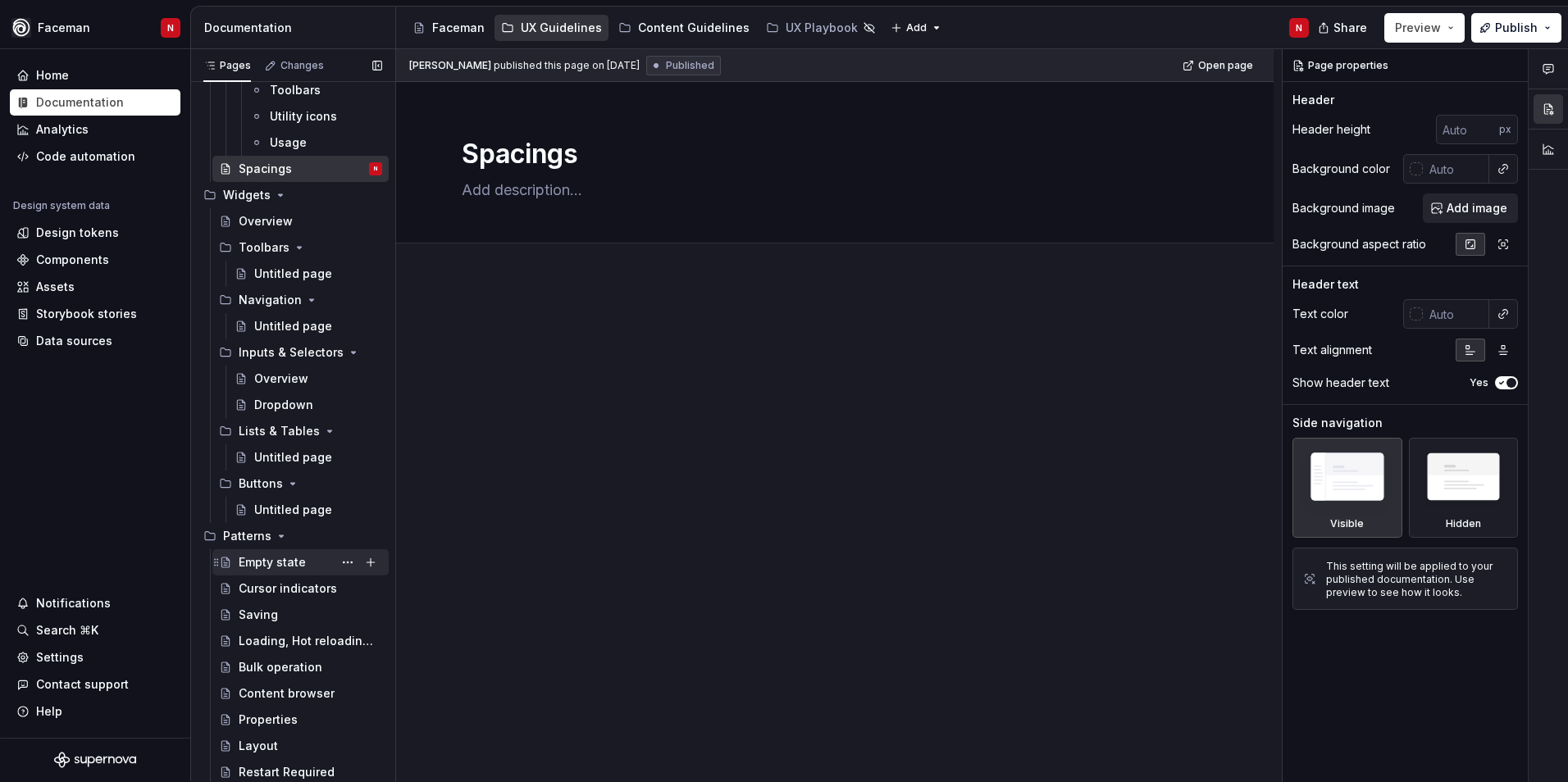
click at [277, 557] on div "Empty state" at bounding box center [272, 563] width 67 height 16
click at [265, 513] on div "Untitled page" at bounding box center [293, 510] width 78 height 16
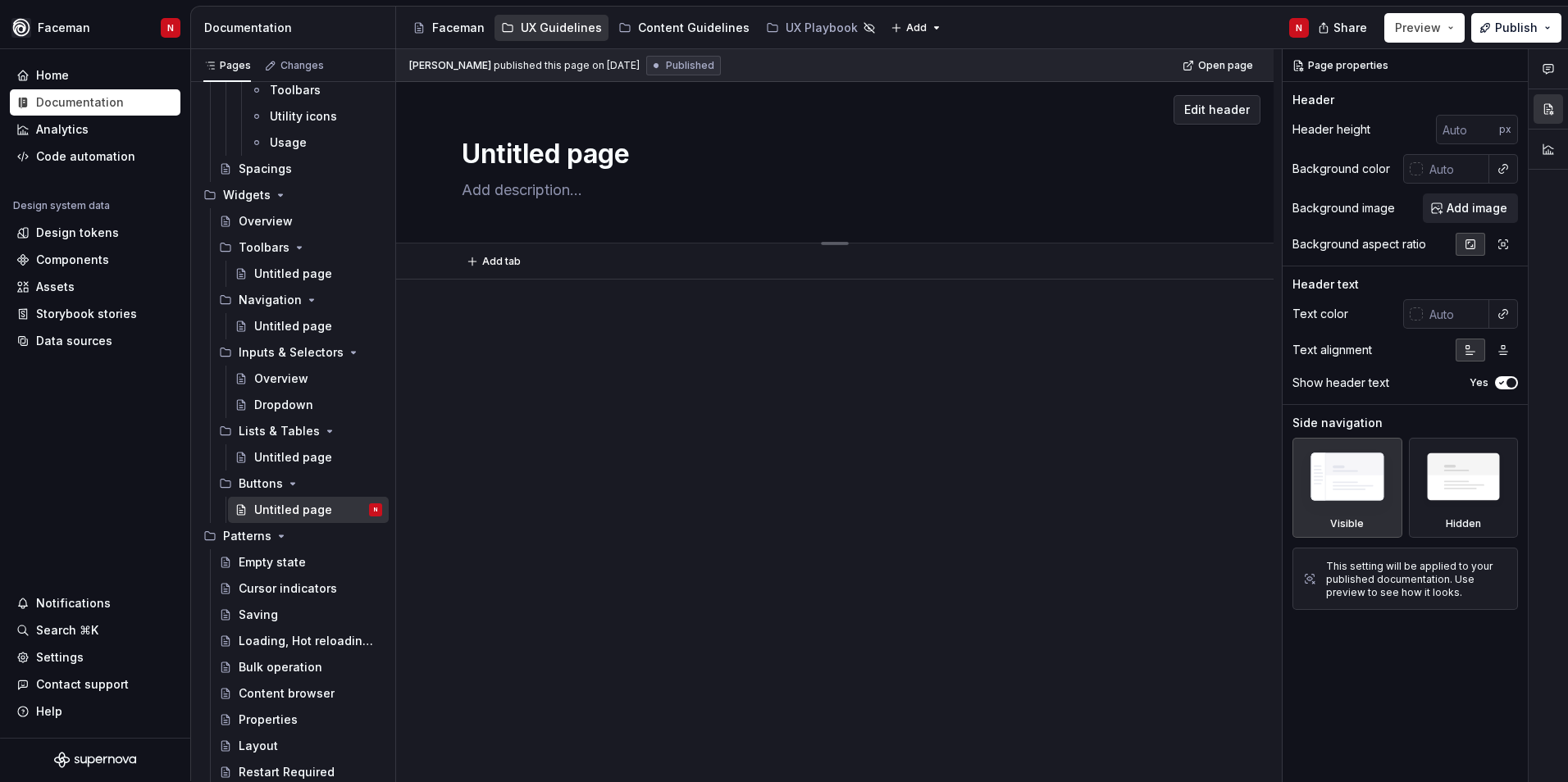
click at [507, 162] on textarea "Untitled page" at bounding box center [831, 154] width 747 height 39
type textarea "*"
type textarea "B"
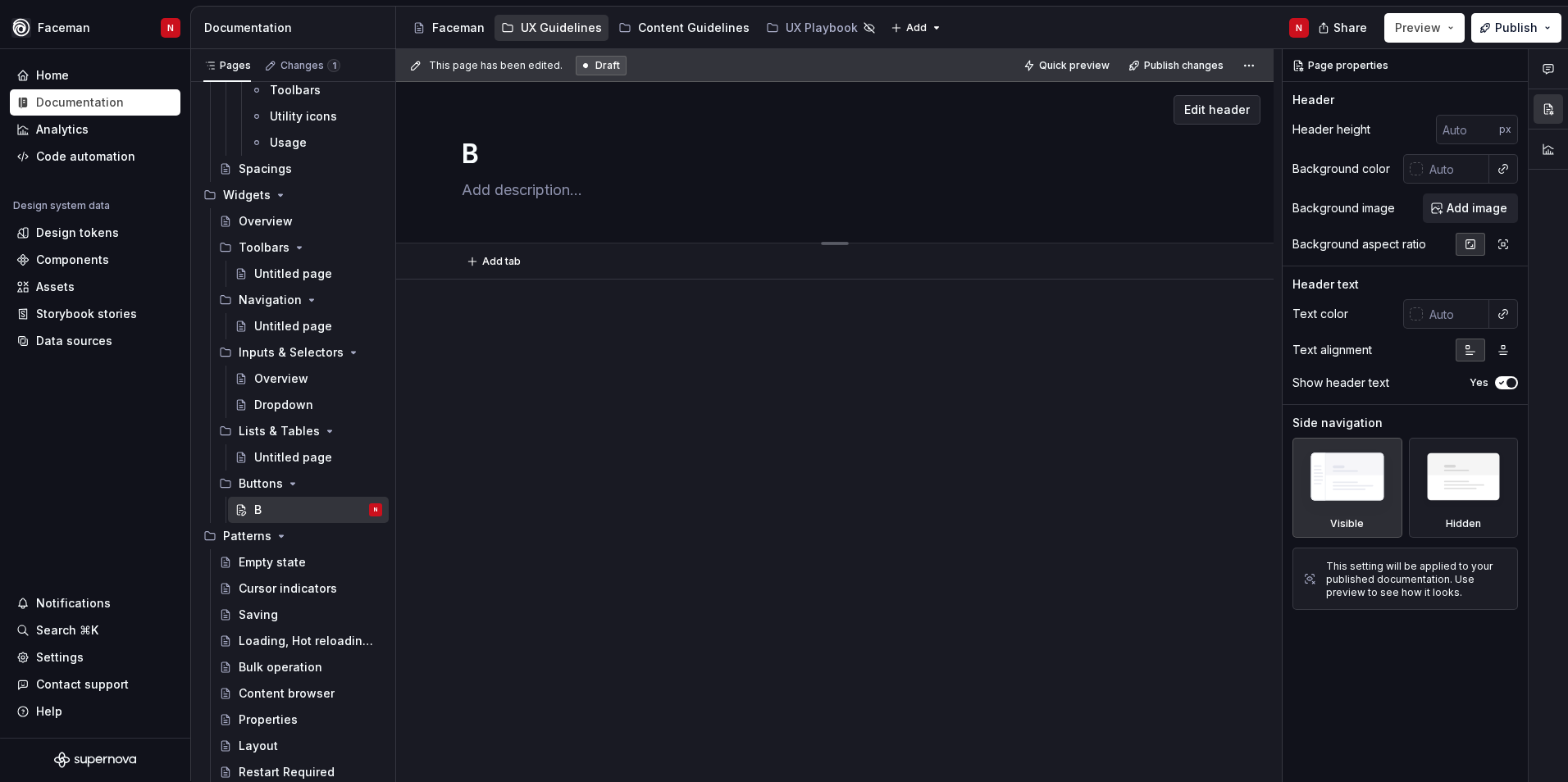
type textarea "*"
type textarea "Bu"
type textarea "*"
type textarea "But"
type textarea "*"
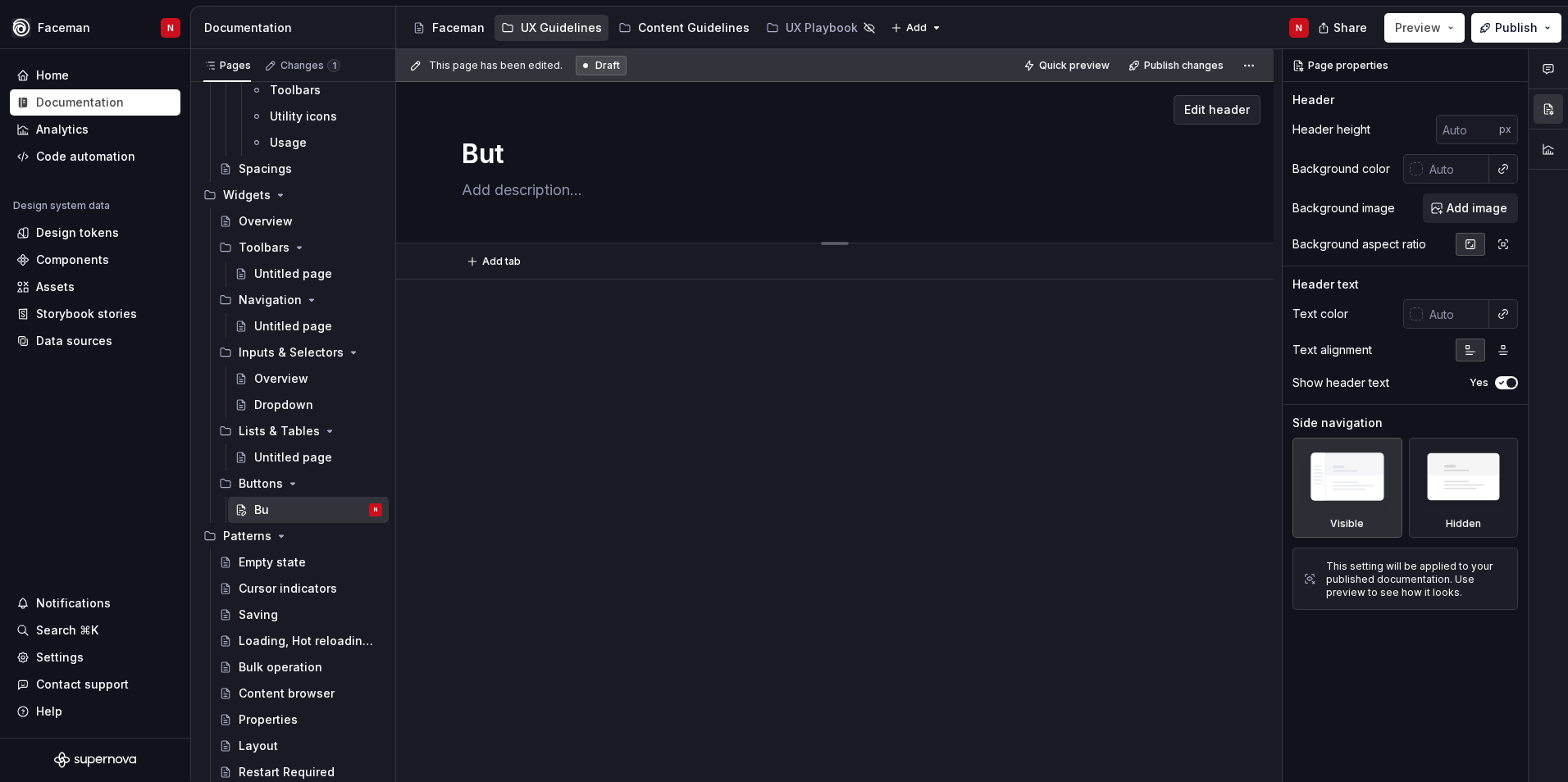
type textarea "Butt"
type textarea "*"
type textarea "Butto"
type textarea "*"
type textarea "Button"
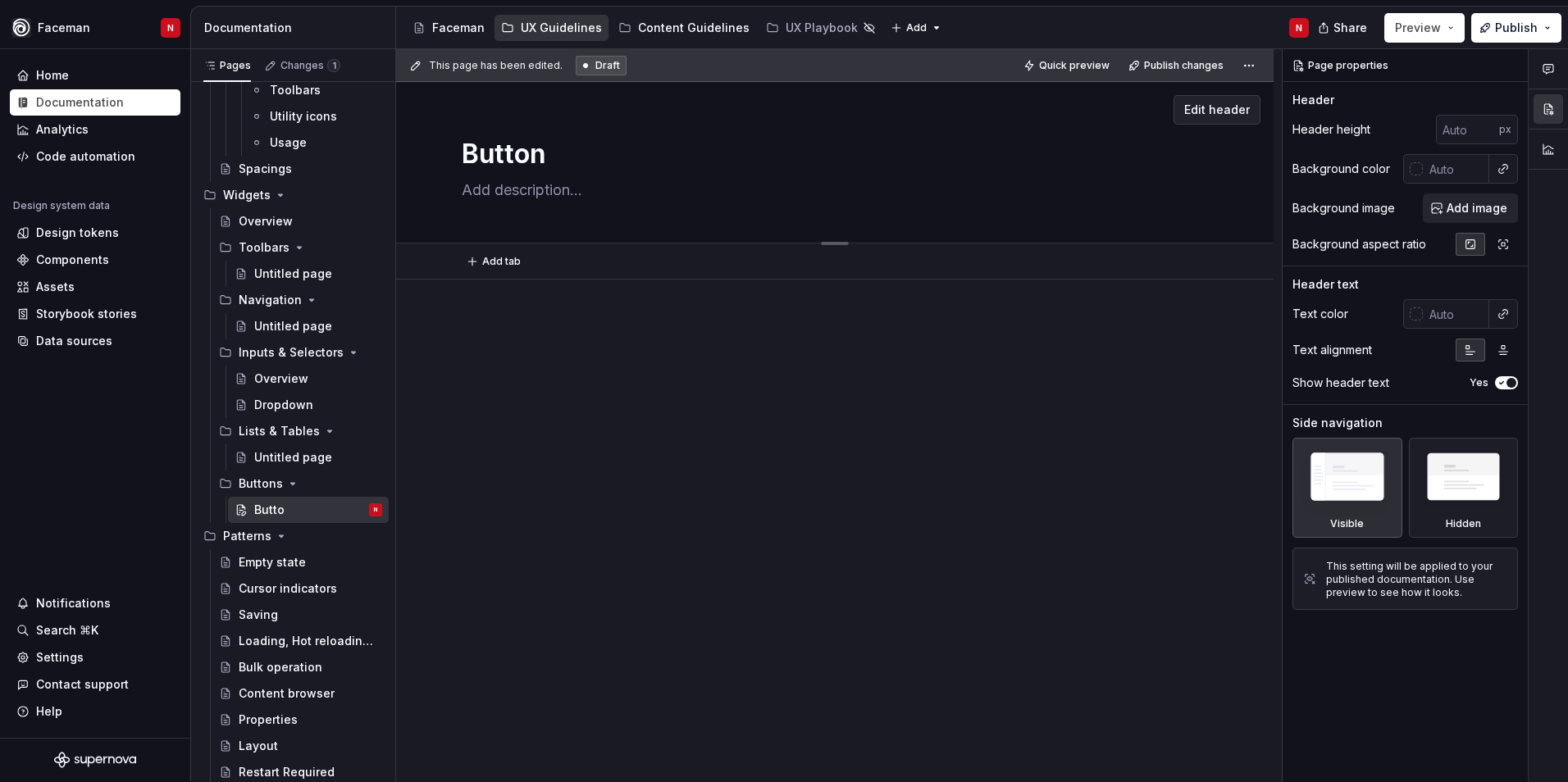
type textarea "*"
type textarea "Button"
type textarea "*"
type textarea "Button S"
type textarea "*"
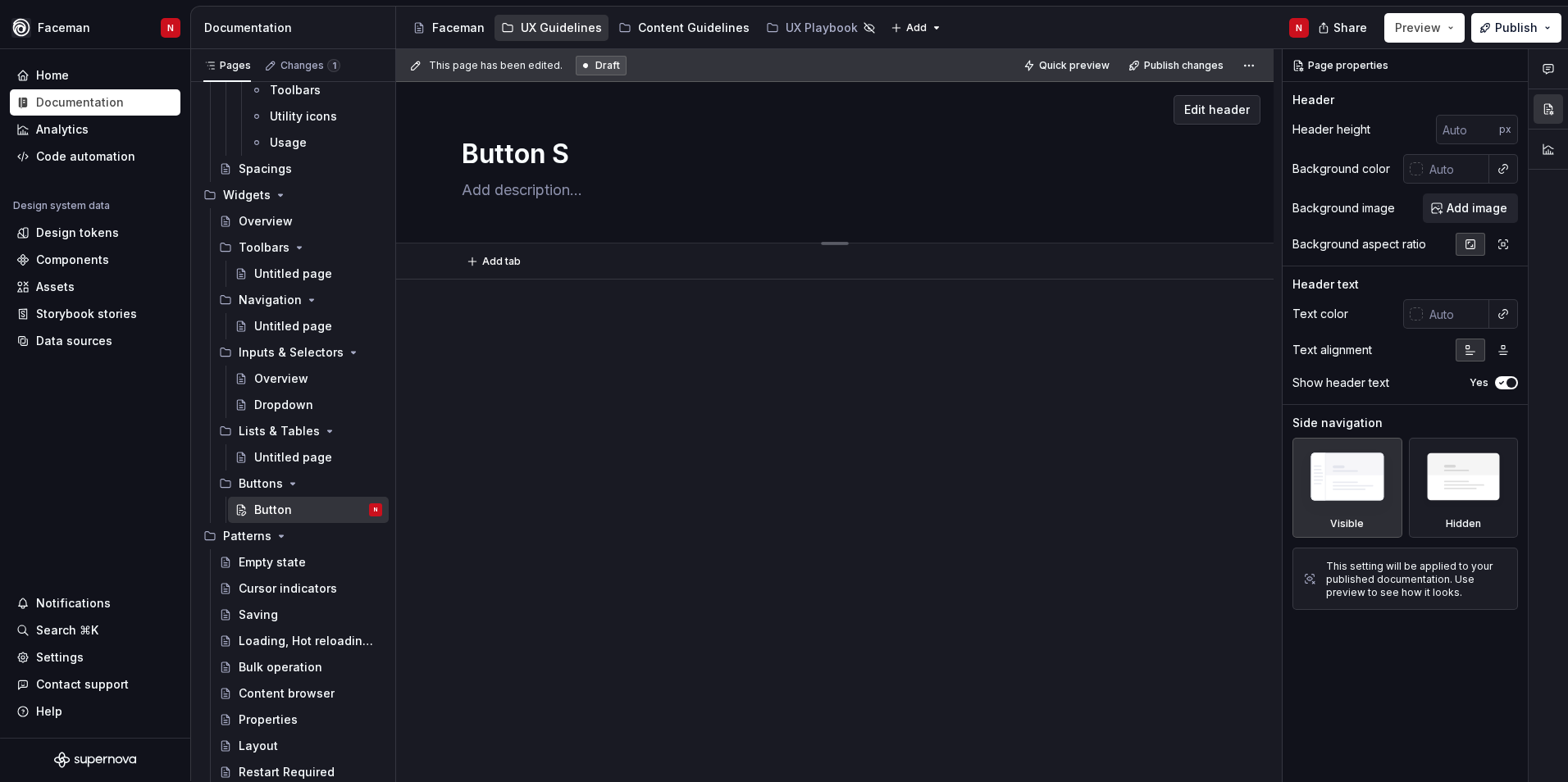
type textarea "Button St"
type textarea "*"
type textarea "Button Sta"
type textarea "*"
type textarea "Button Stat"
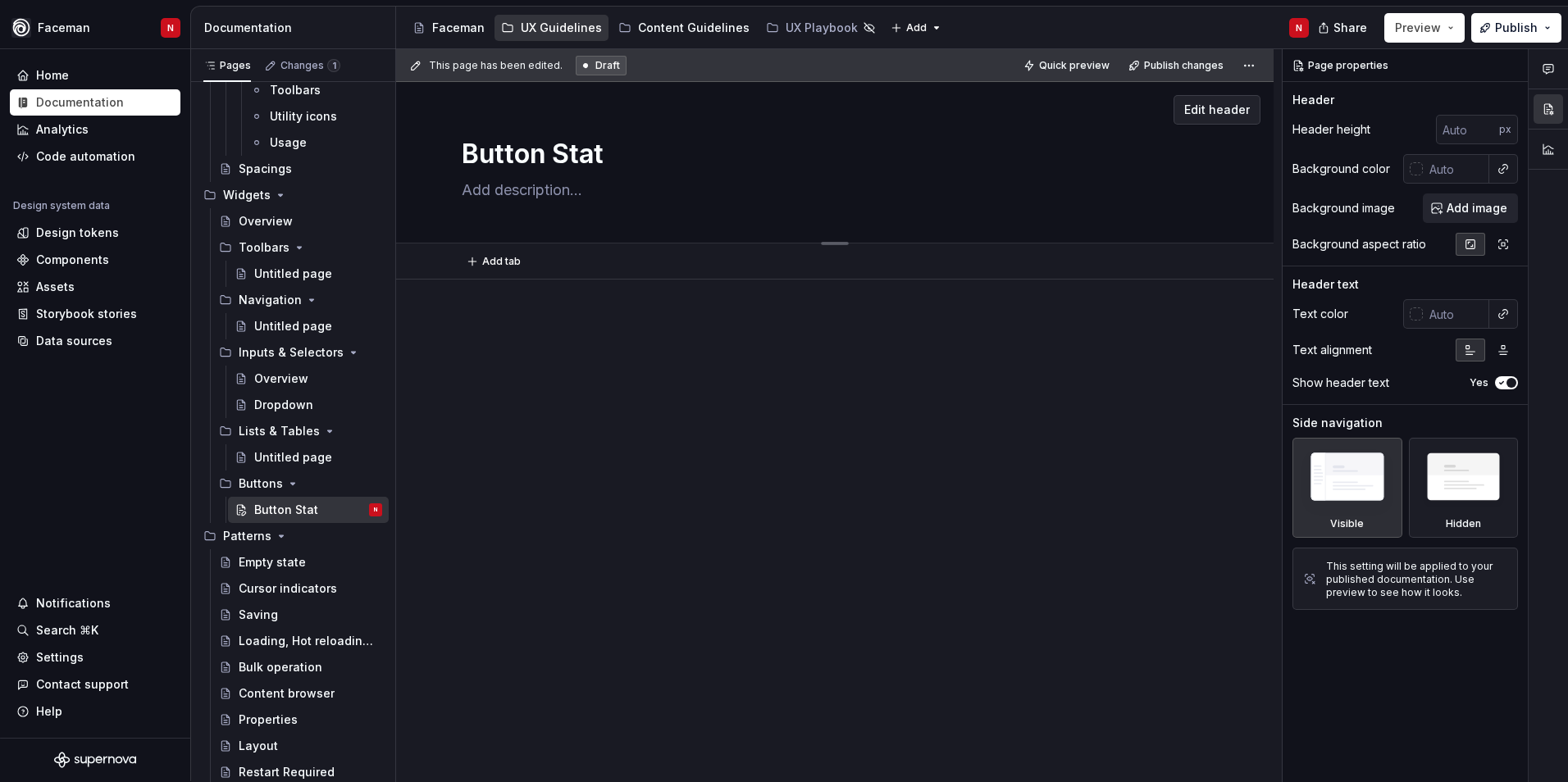
type textarea "*"
type textarea "Button State"
type textarea "*"
type textarea "Button States"
type textarea "*"
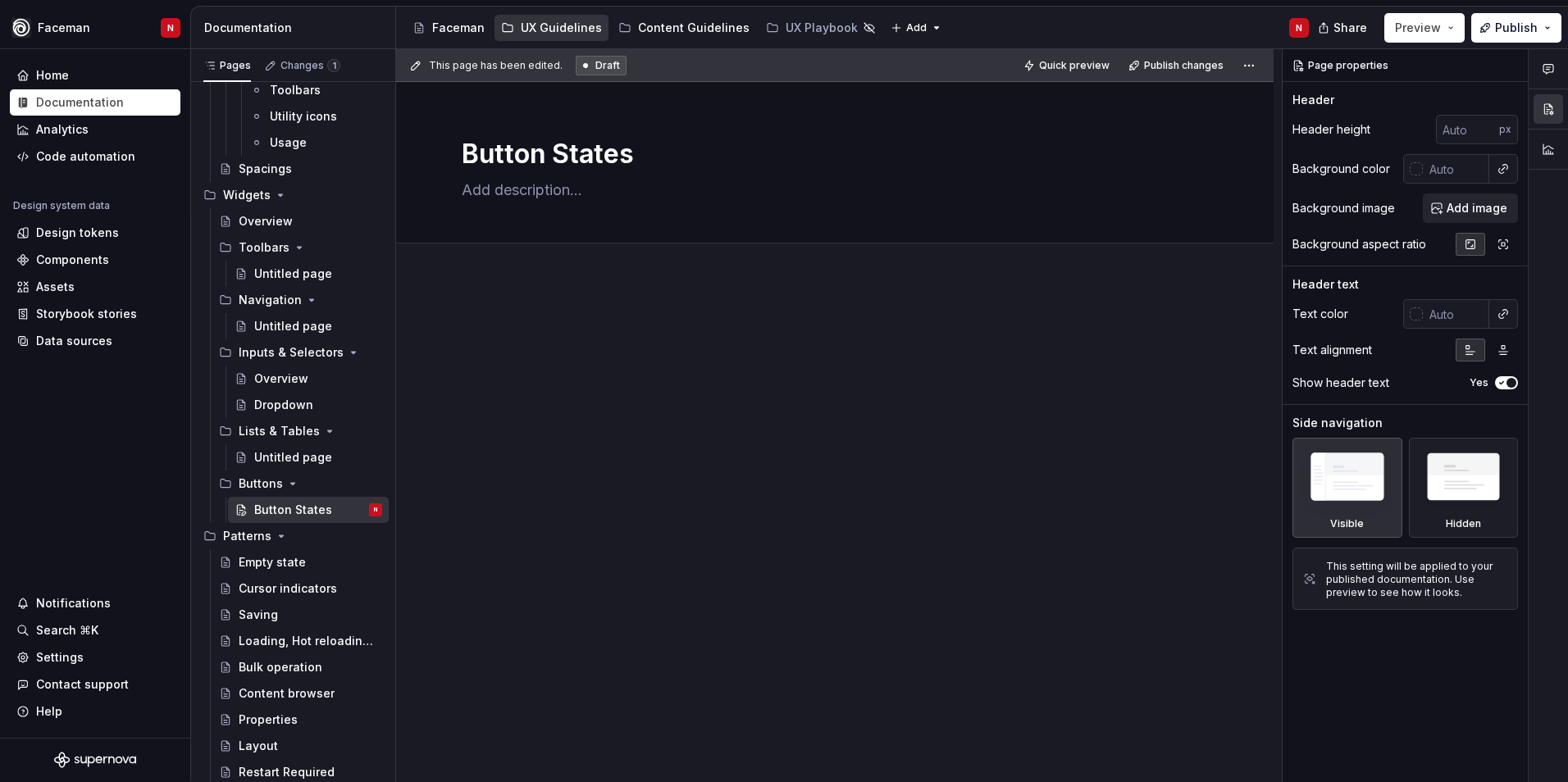
type textarea "Button States"
click at [577, 366] on div at bounding box center [835, 350] width 747 height 62
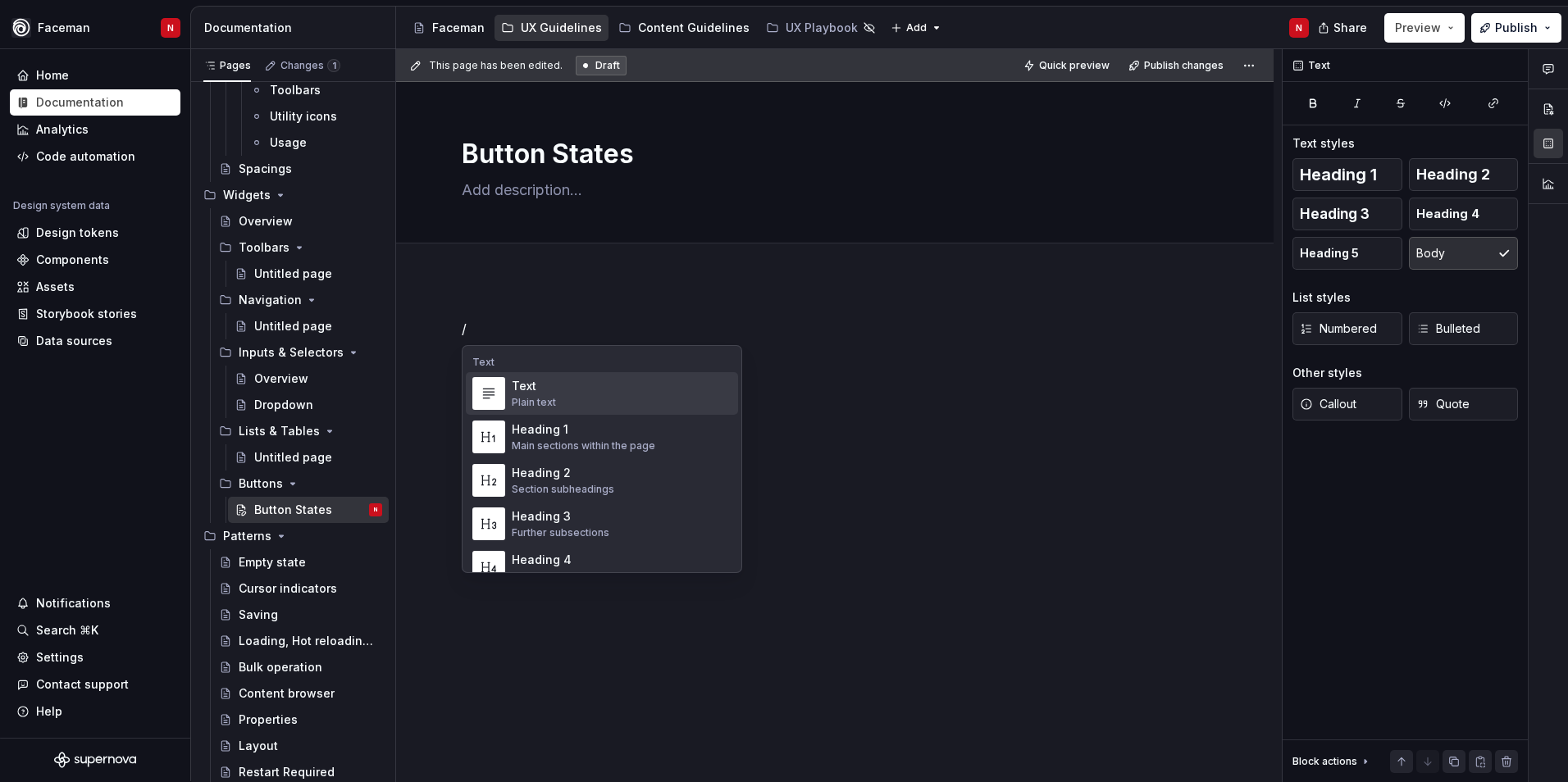
type textarea "*"
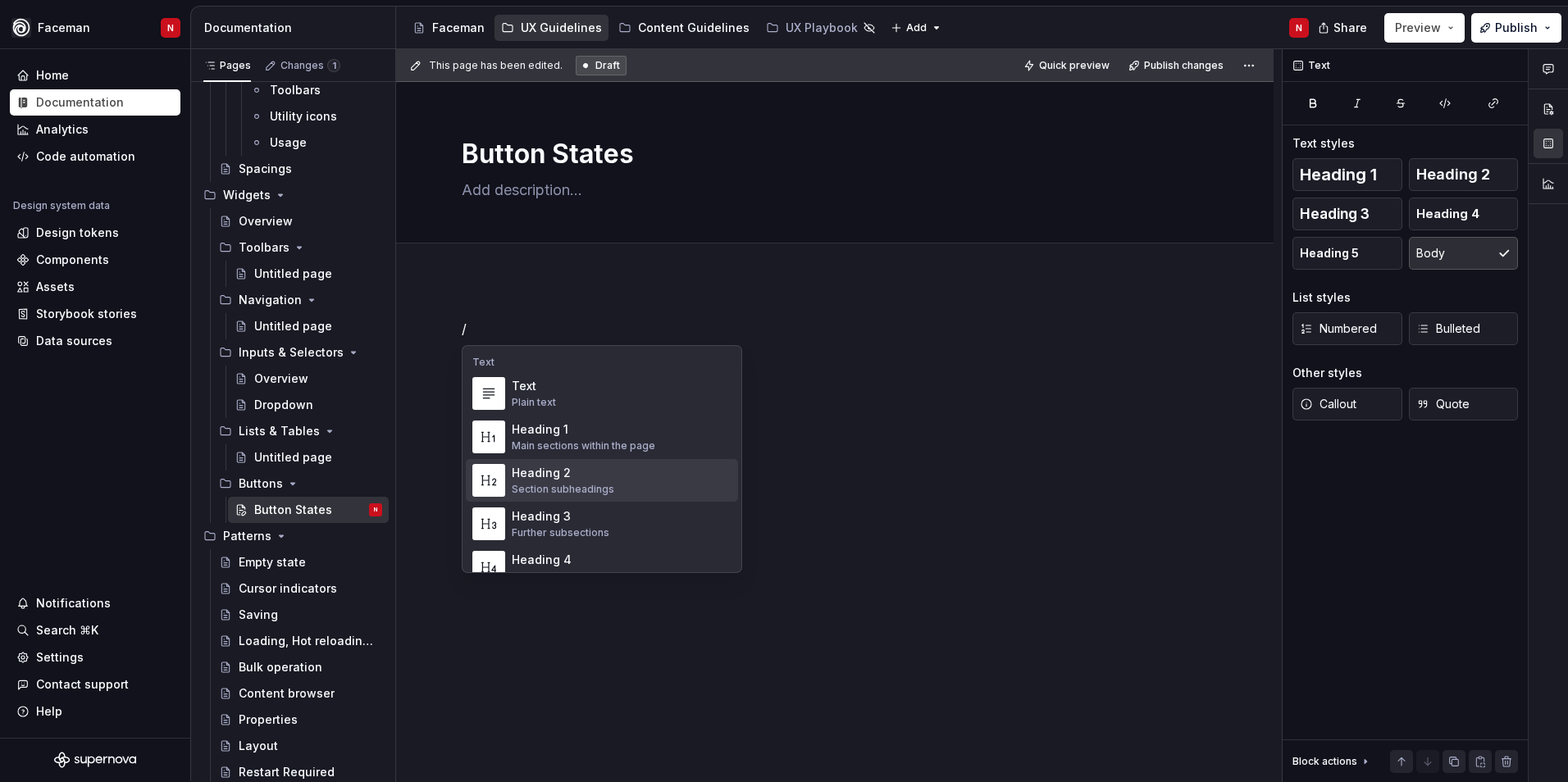
click at [530, 480] on div "Heading 2" at bounding box center [563, 473] width 103 height 16
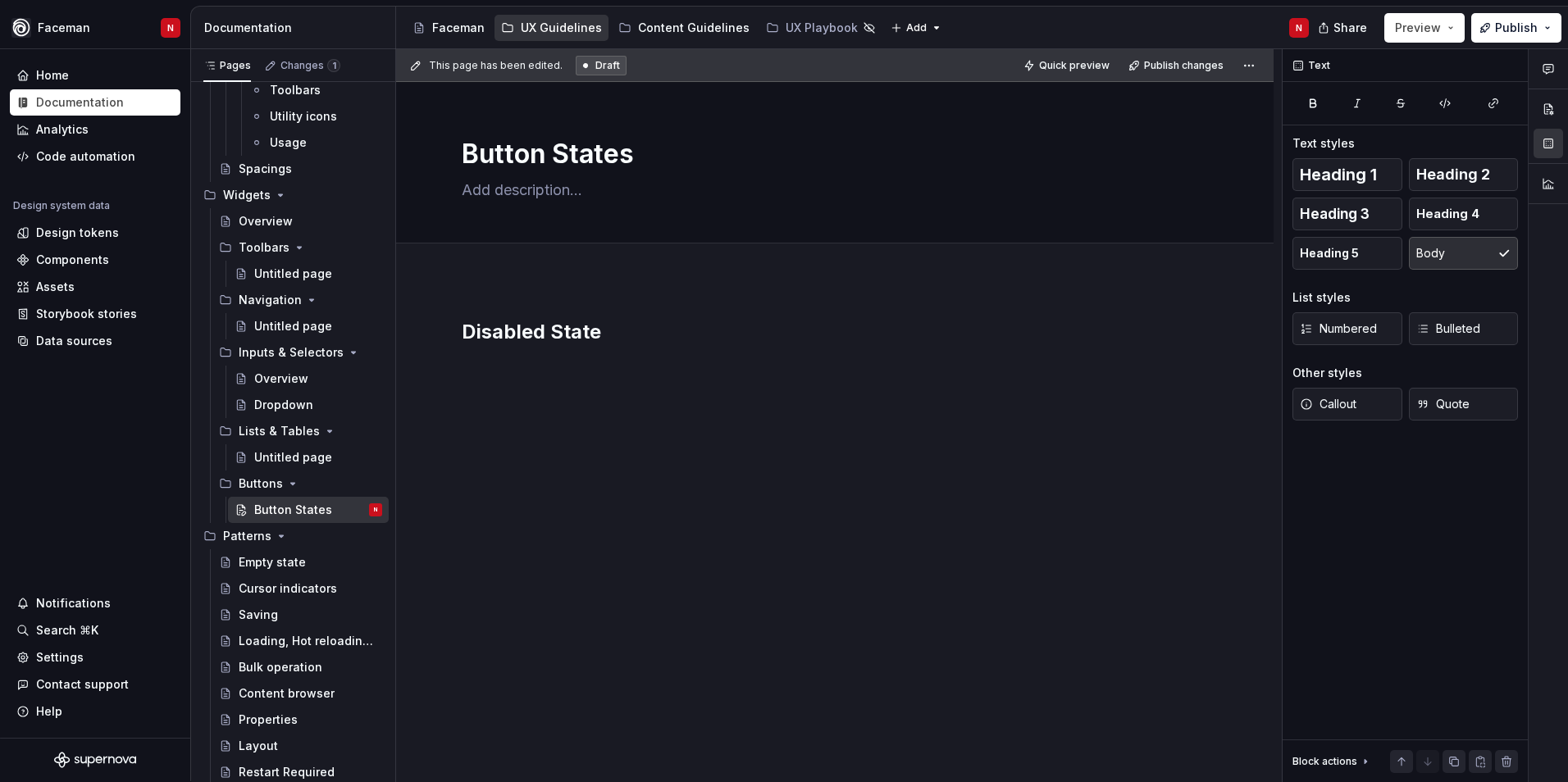
click at [929, 566] on div "Disabled State" at bounding box center [835, 457] width 878 height 356
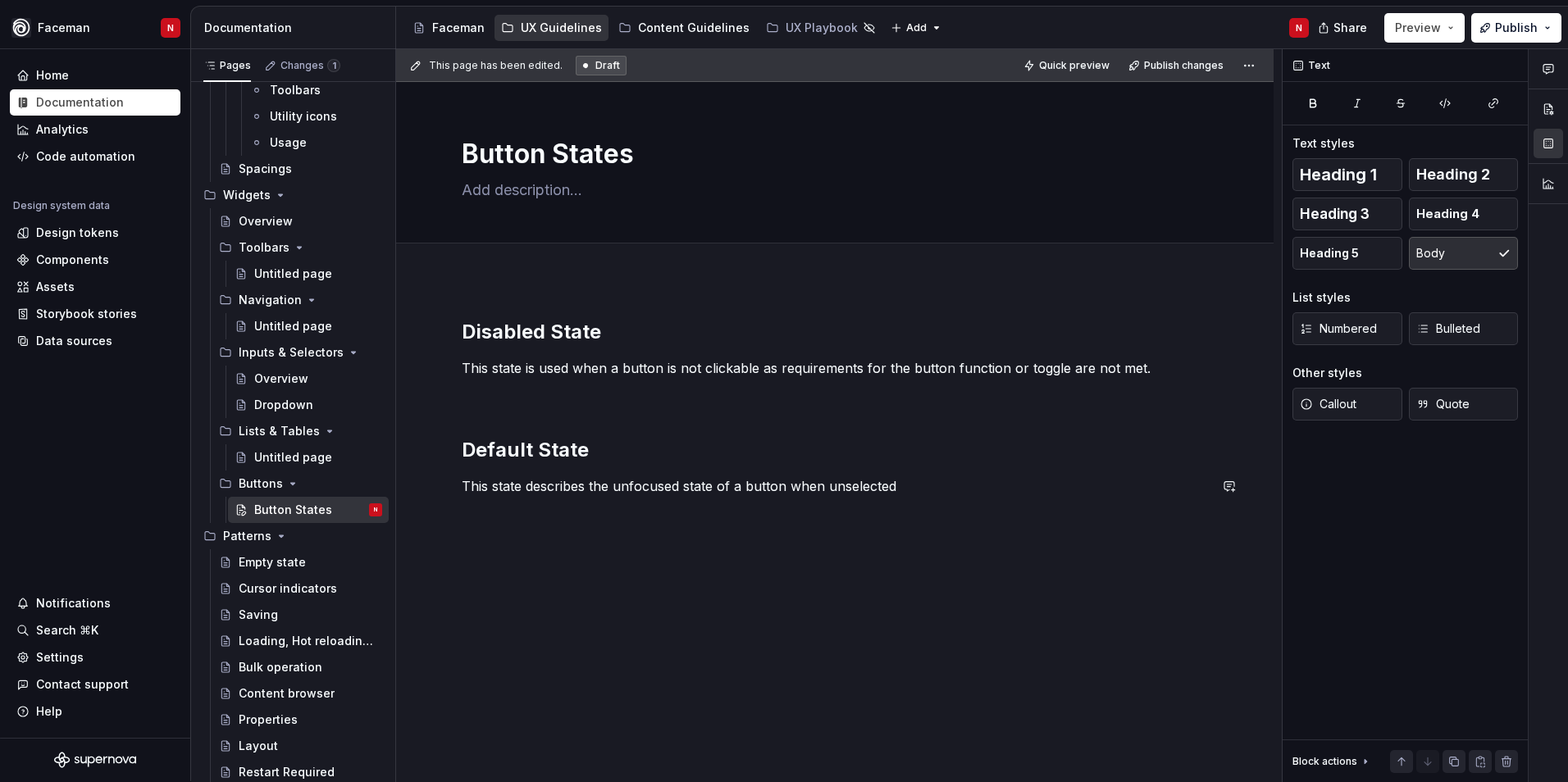
drag, startPoint x: 792, startPoint y: 506, endPoint x: 879, endPoint y: 499, distance: 87.3
click at [792, 506] on div "Disabled State This state is used when a button is not clickable as requirement…" at bounding box center [835, 417] width 747 height 197
click at [922, 483] on p "This state describes the unfocused state of a button when unselected" at bounding box center [835, 486] width 747 height 20
type textarea "*"
